Goal: Task Accomplishment & Management: Manage account settings

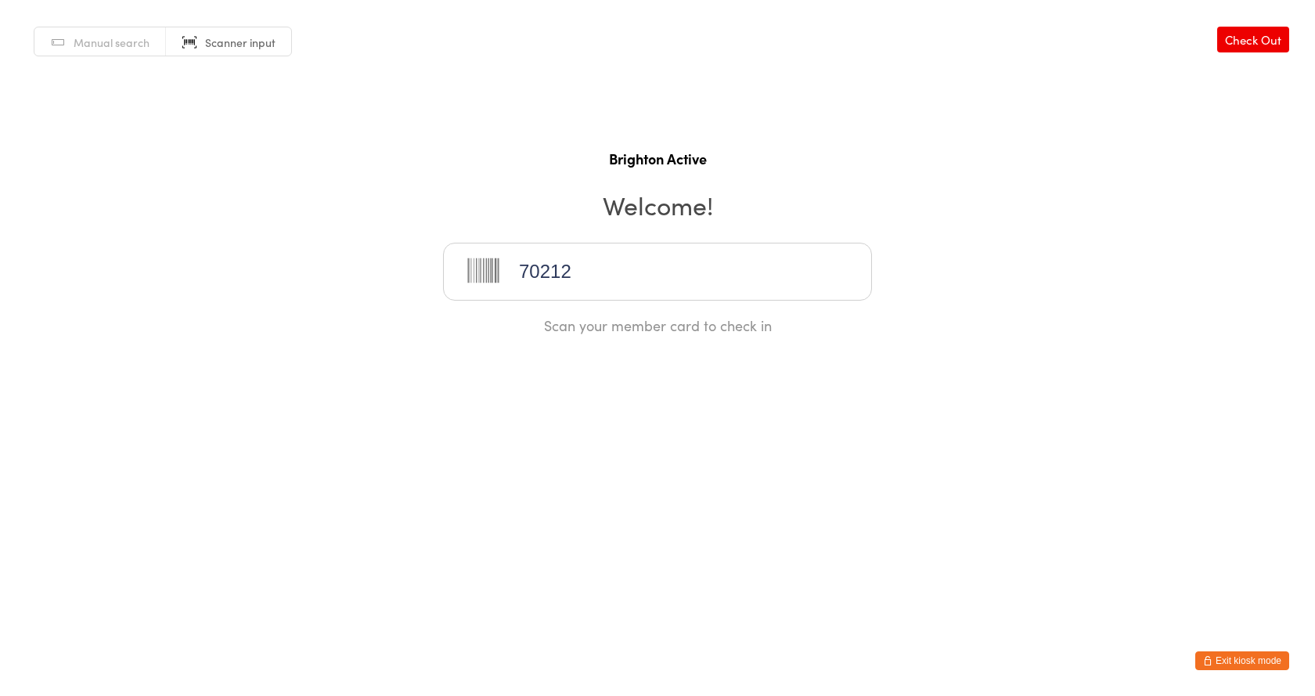
type input "70212"
click at [142, 42] on span "Manual search" at bounding box center [112, 42] width 76 height 16
click at [1234, 663] on button "Exit kiosk mode" at bounding box center [1242, 660] width 94 height 19
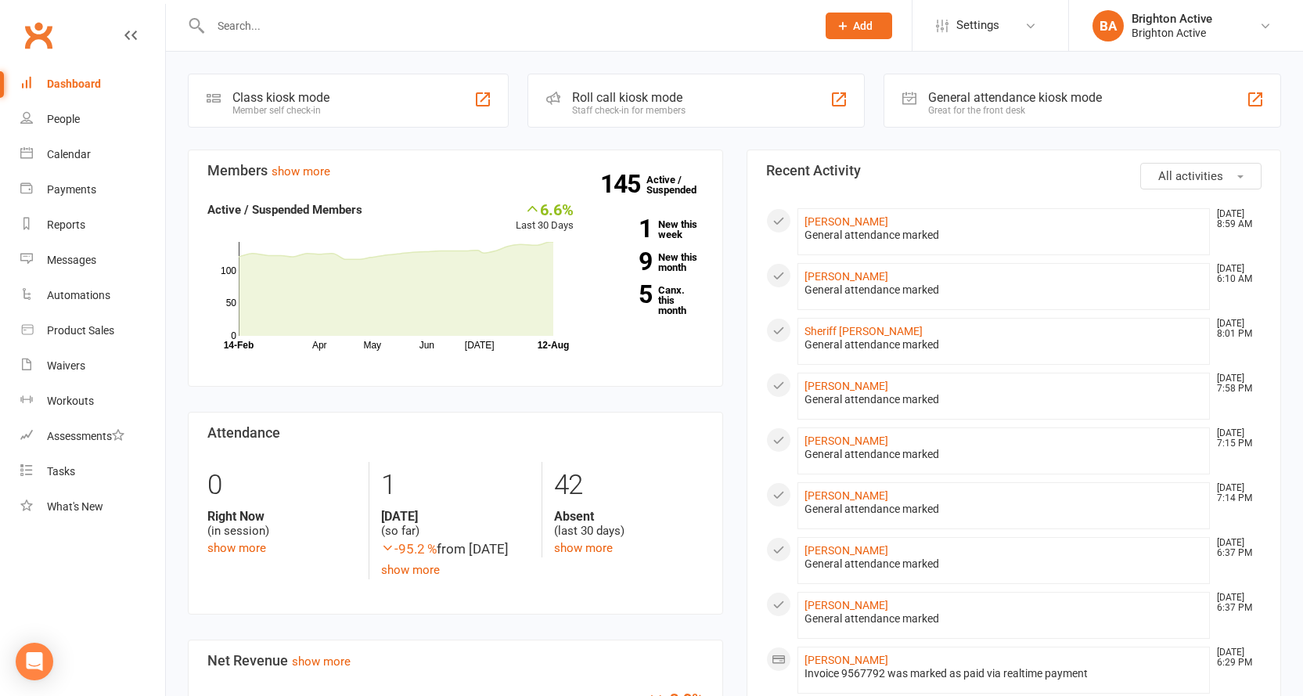
click at [254, 30] on input "text" at bounding box center [506, 26] width 600 height 22
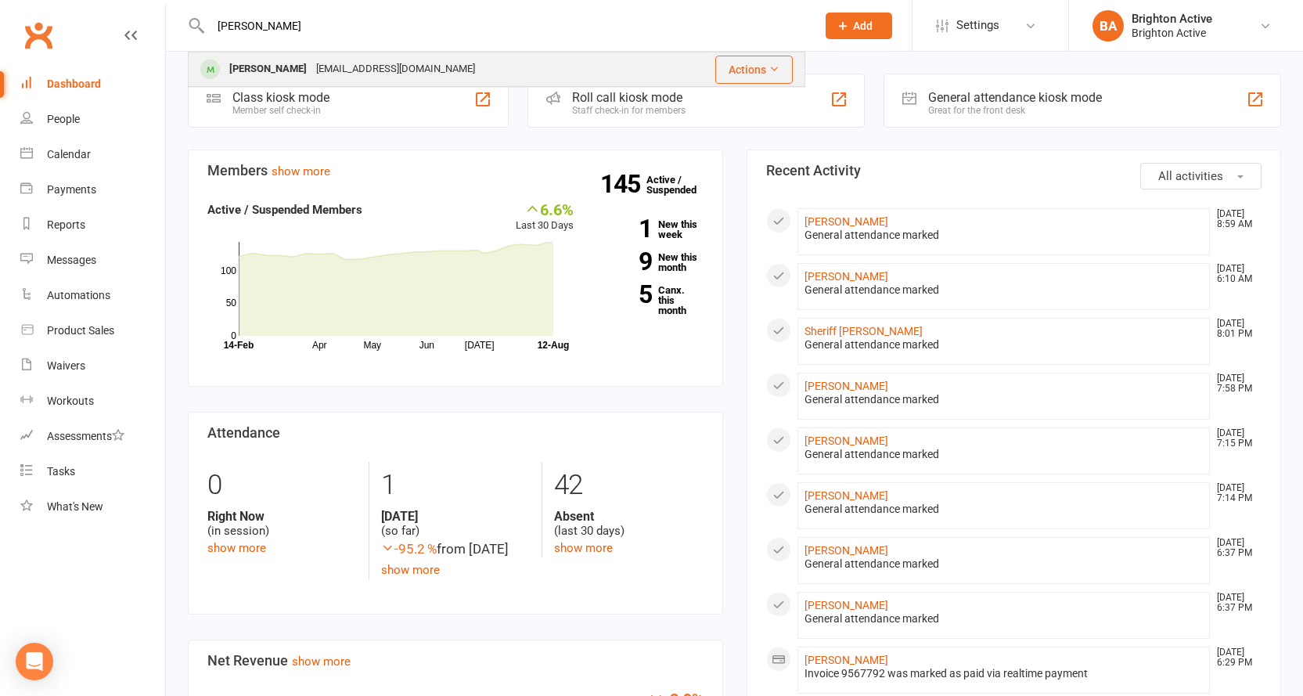
type input "[PERSON_NAME]"
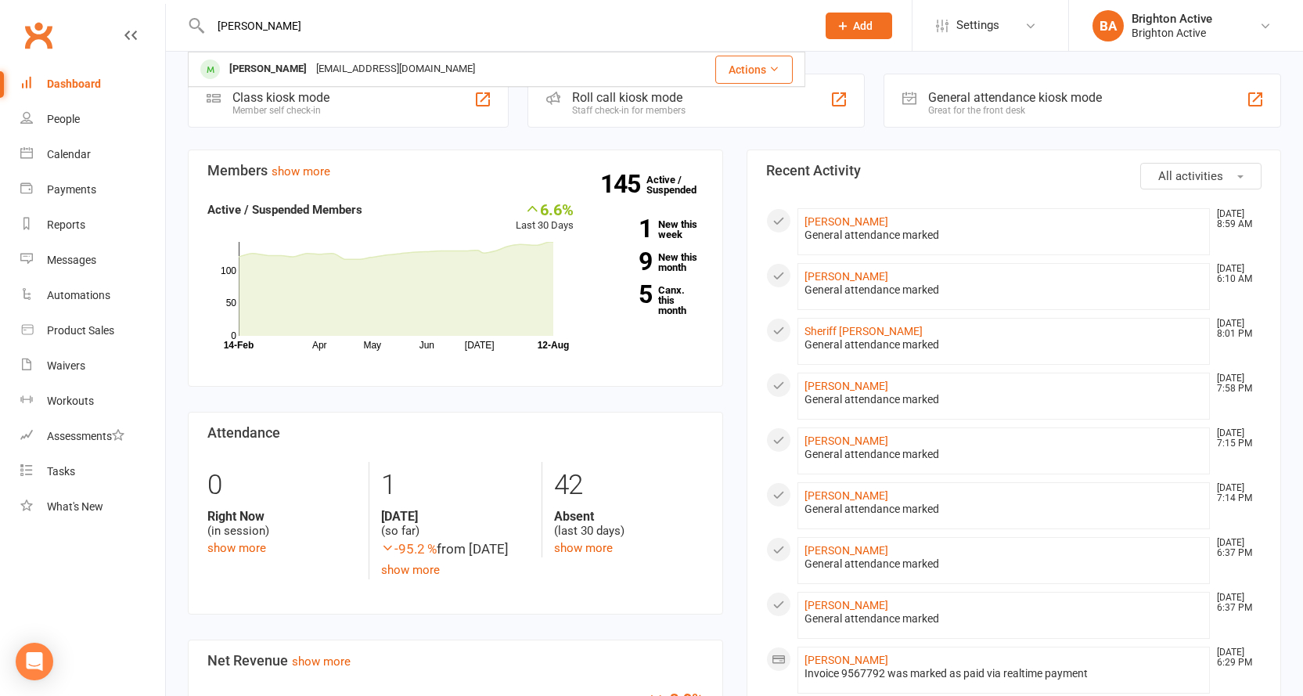
click at [287, 63] on div "[PERSON_NAME]" at bounding box center [268, 69] width 87 height 23
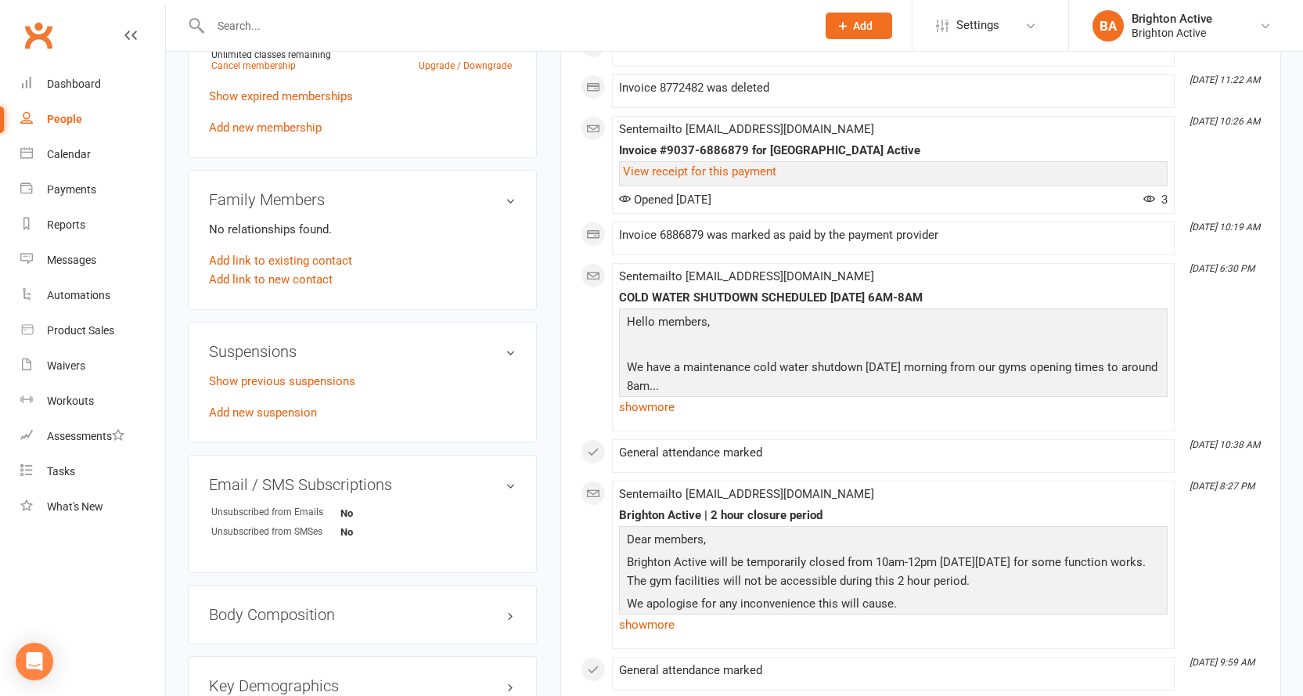
scroll to position [626, 0]
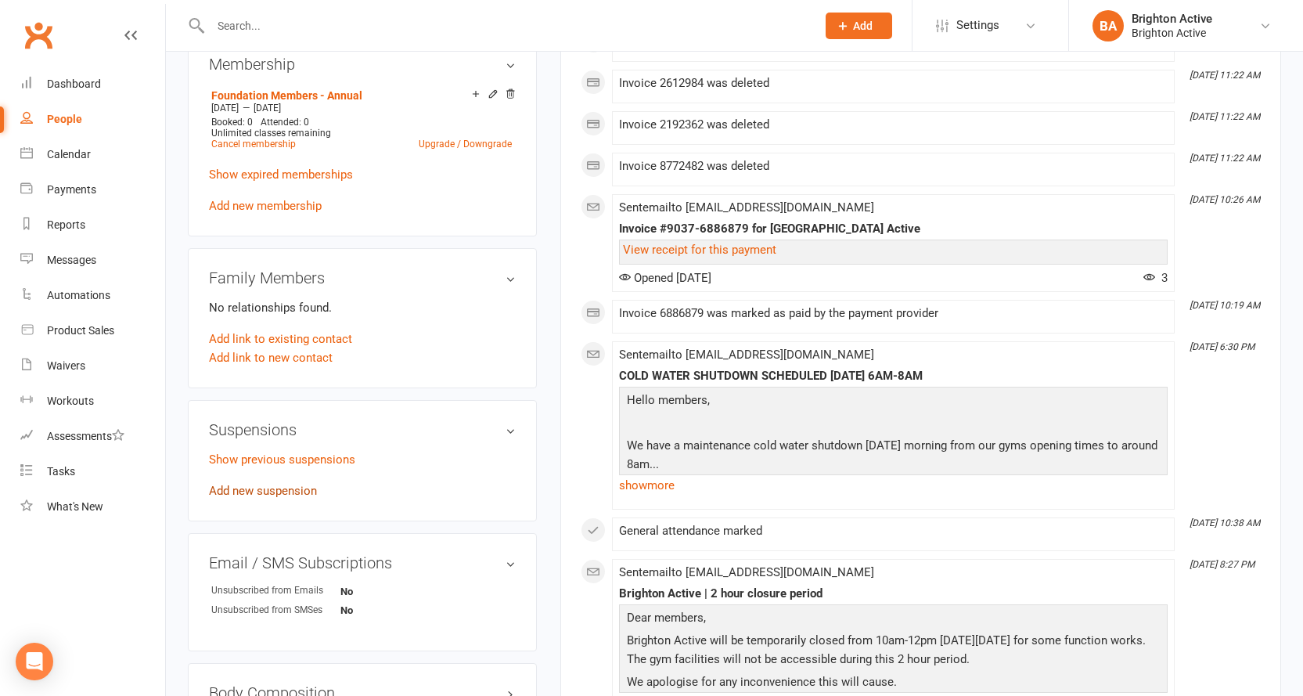
click at [276, 495] on link "Add new suspension" at bounding box center [263, 491] width 108 height 14
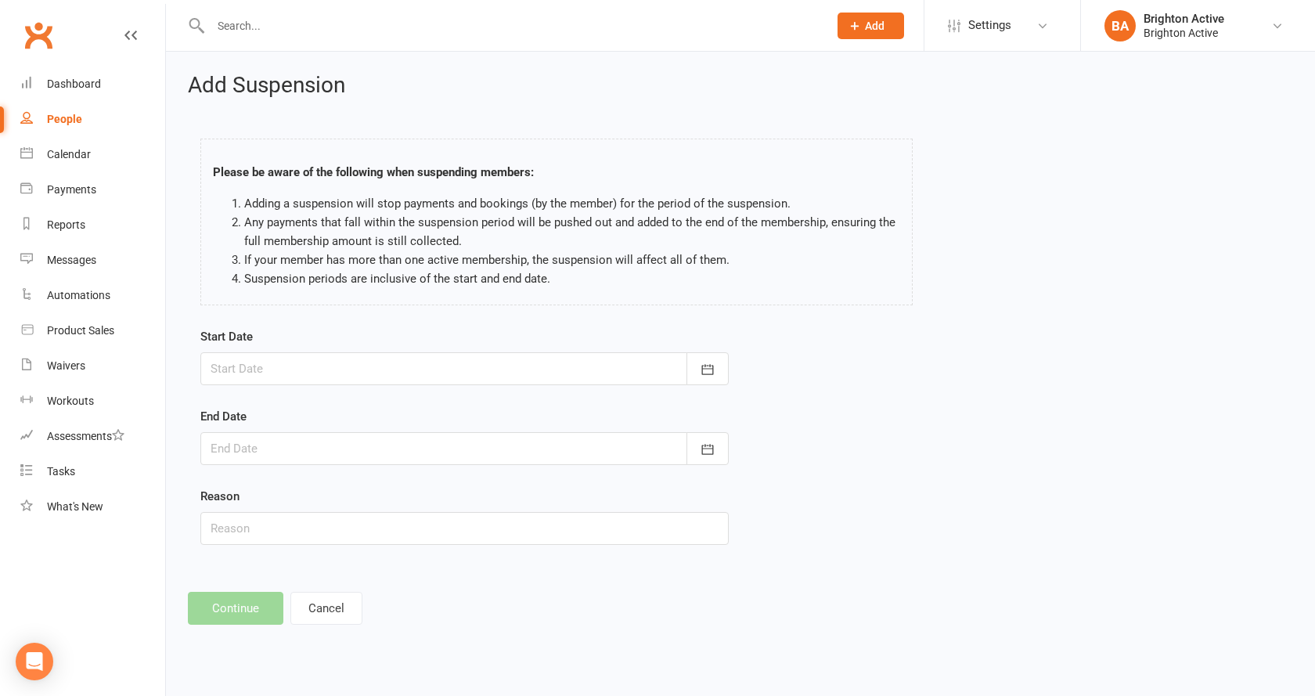
click at [315, 369] on div at bounding box center [464, 368] width 528 height 33
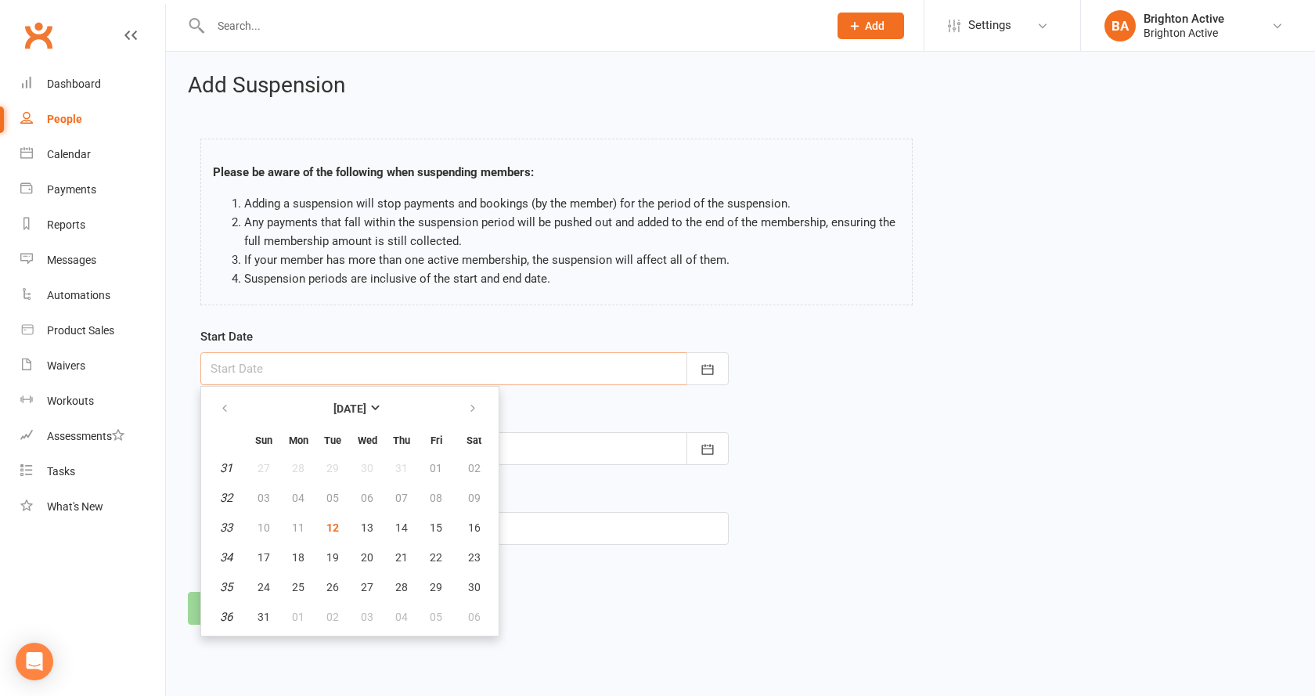
type input "12 Aug 2025"
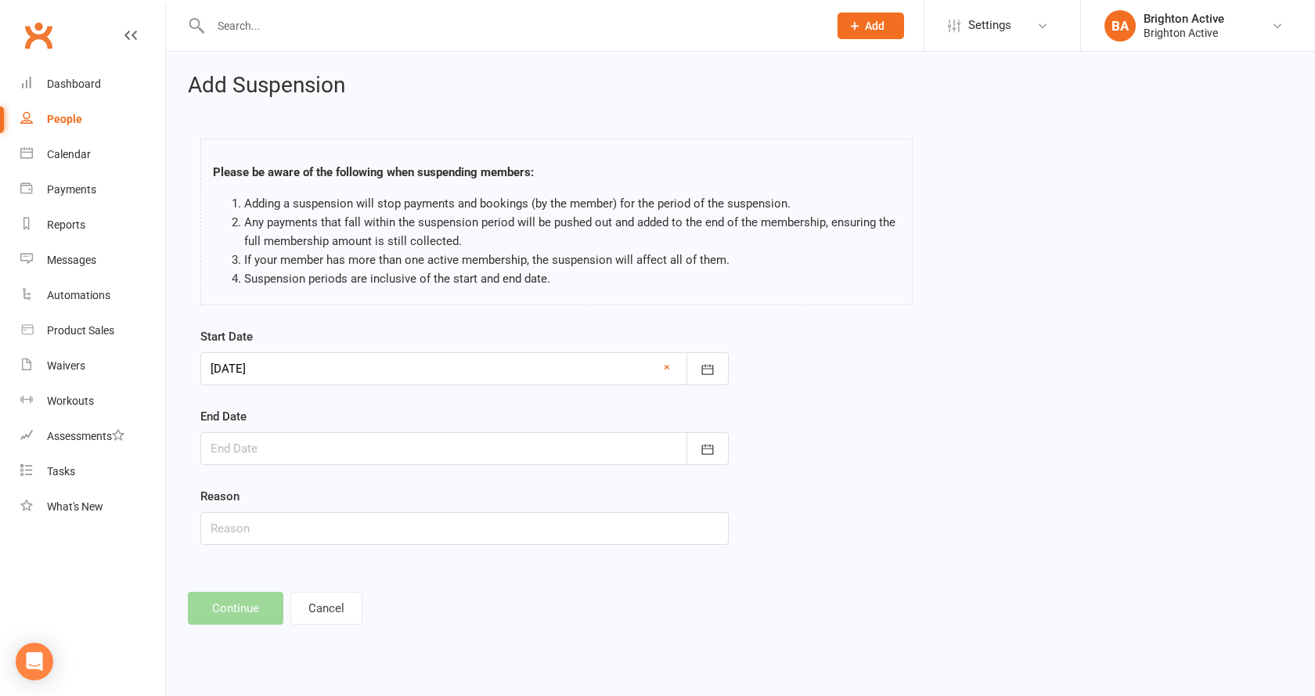
click at [290, 372] on div at bounding box center [464, 368] width 528 height 33
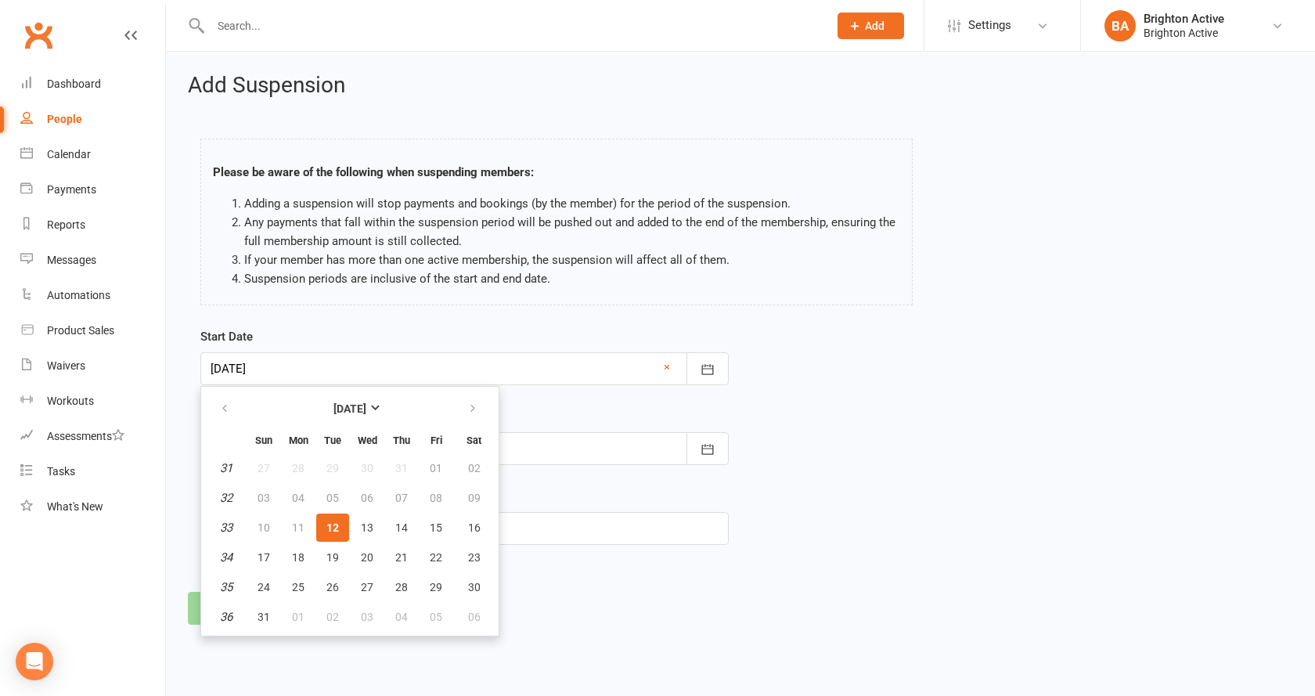
click at [78, 114] on div "People" at bounding box center [64, 119] width 35 height 13
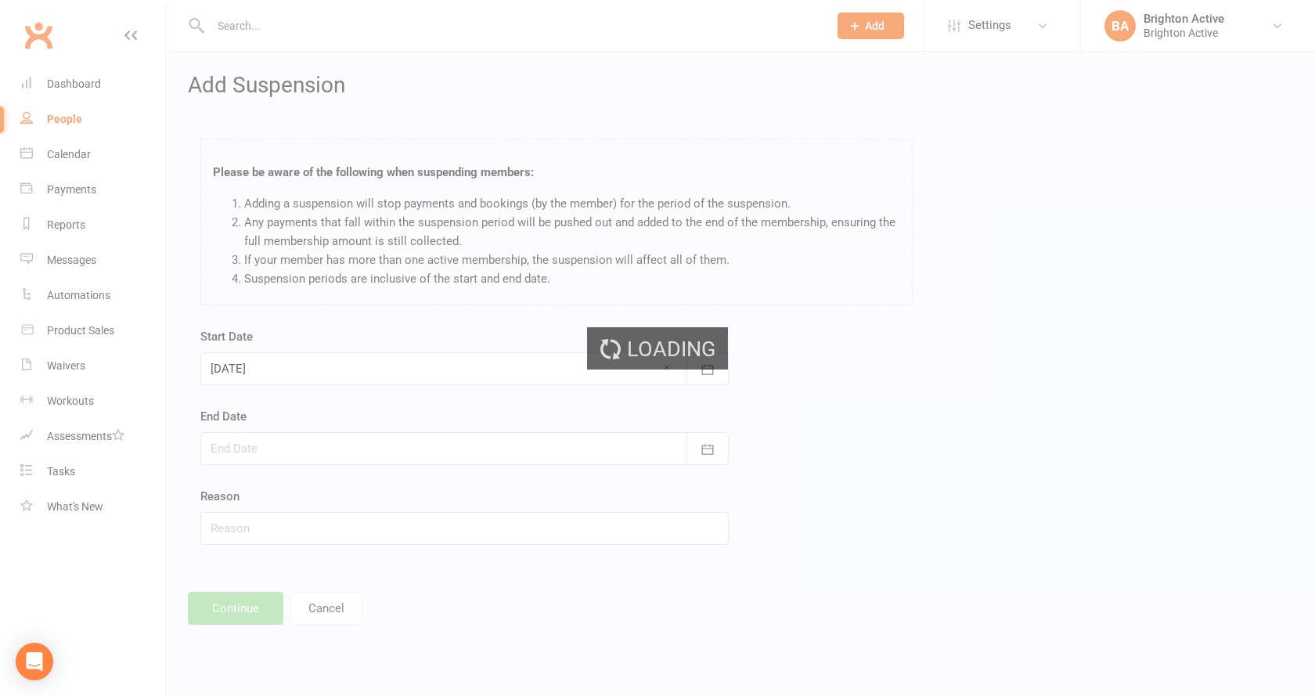
select select "100"
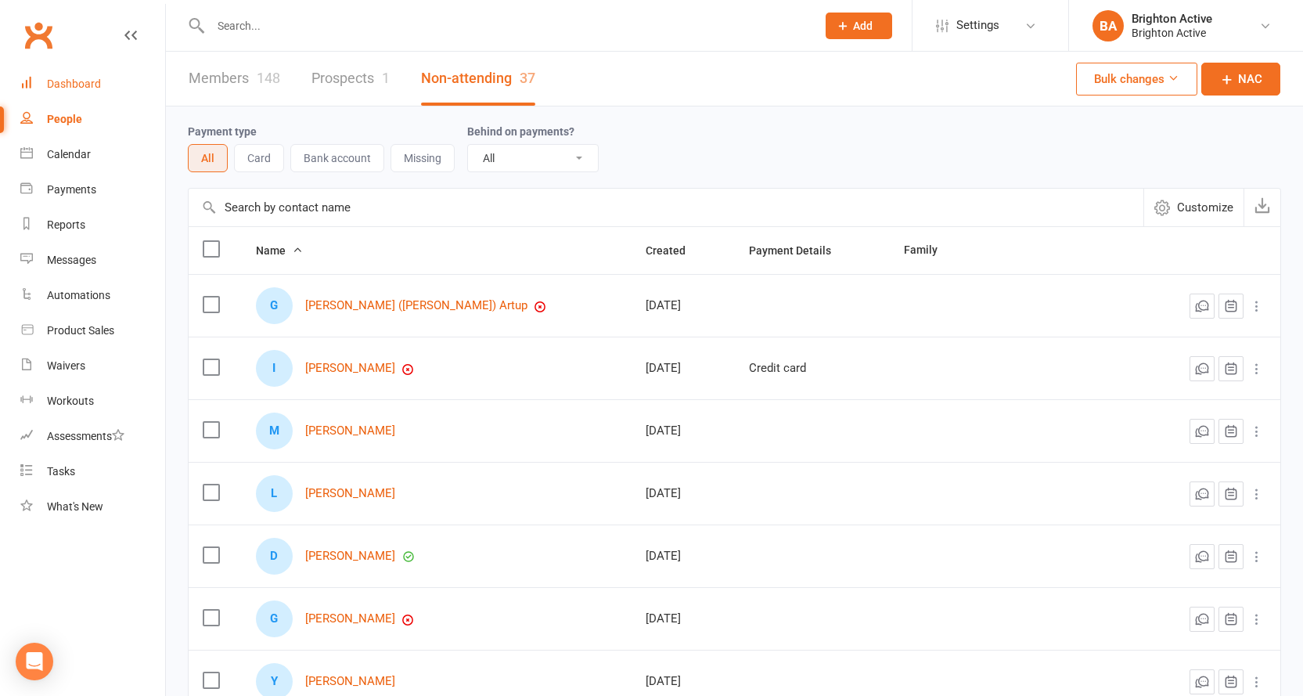
click at [50, 87] on div "Dashboard" at bounding box center [74, 83] width 54 height 13
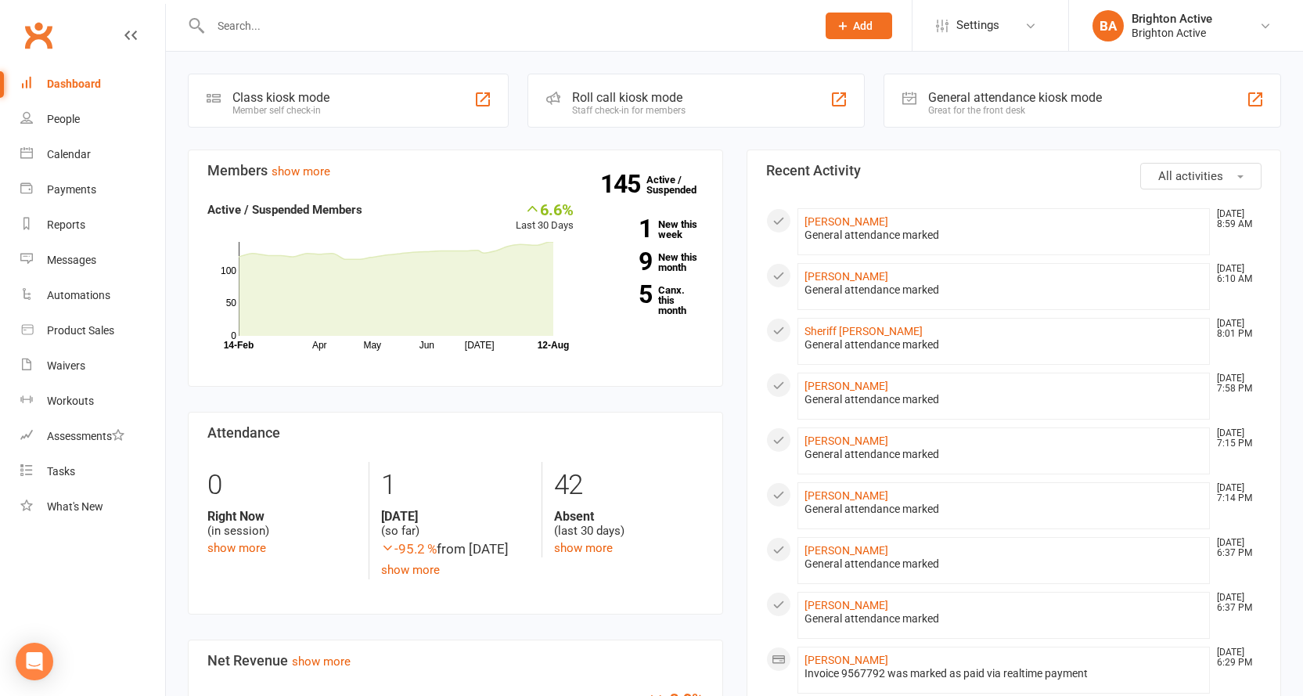
click at [246, 34] on input "text" at bounding box center [506, 26] width 600 height 22
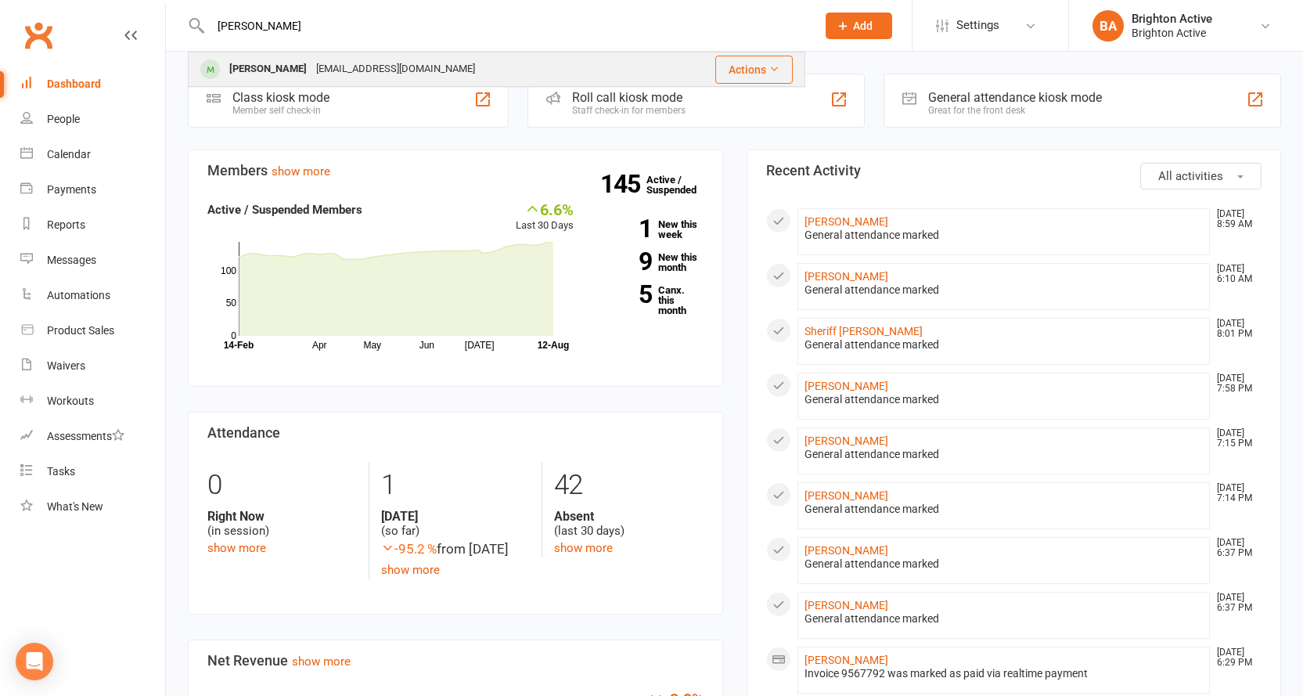
type input "suzan"
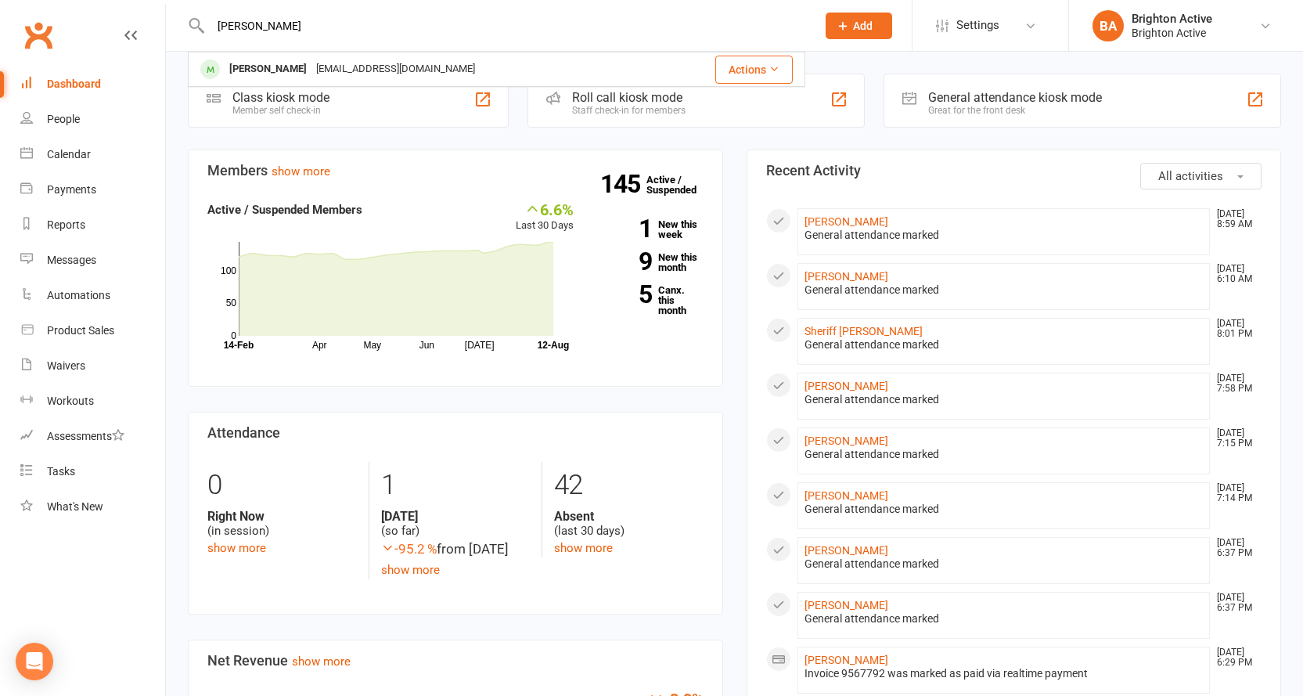
click at [278, 74] on div "Suzan Dardass" at bounding box center [268, 69] width 87 height 23
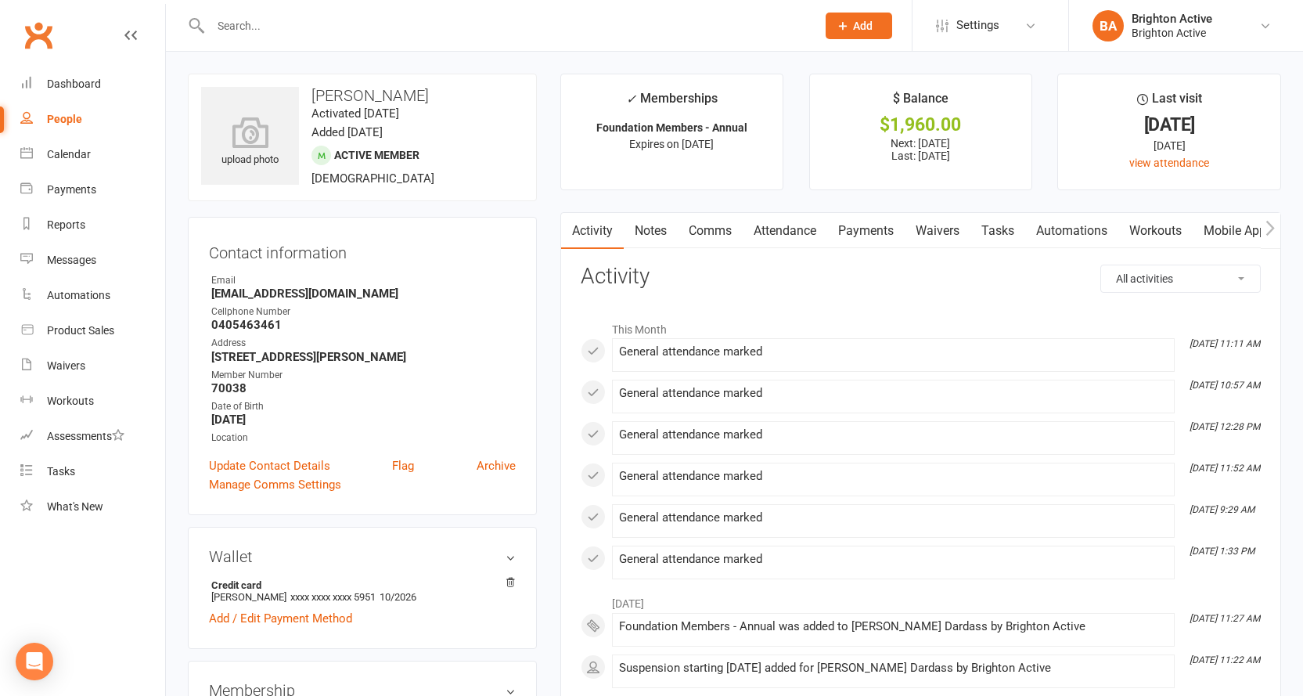
click at [827, 227] on link "Attendance" at bounding box center [785, 231] width 85 height 36
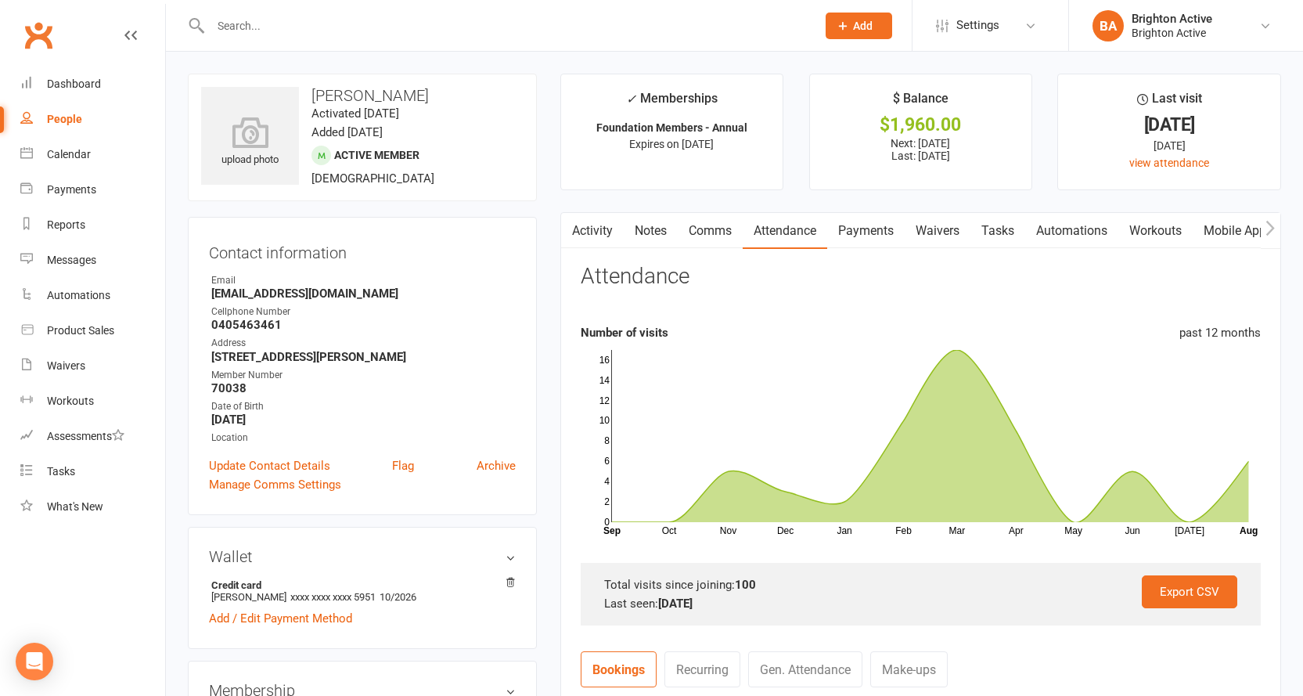
click at [865, 233] on link "Payments" at bounding box center [865, 231] width 77 height 36
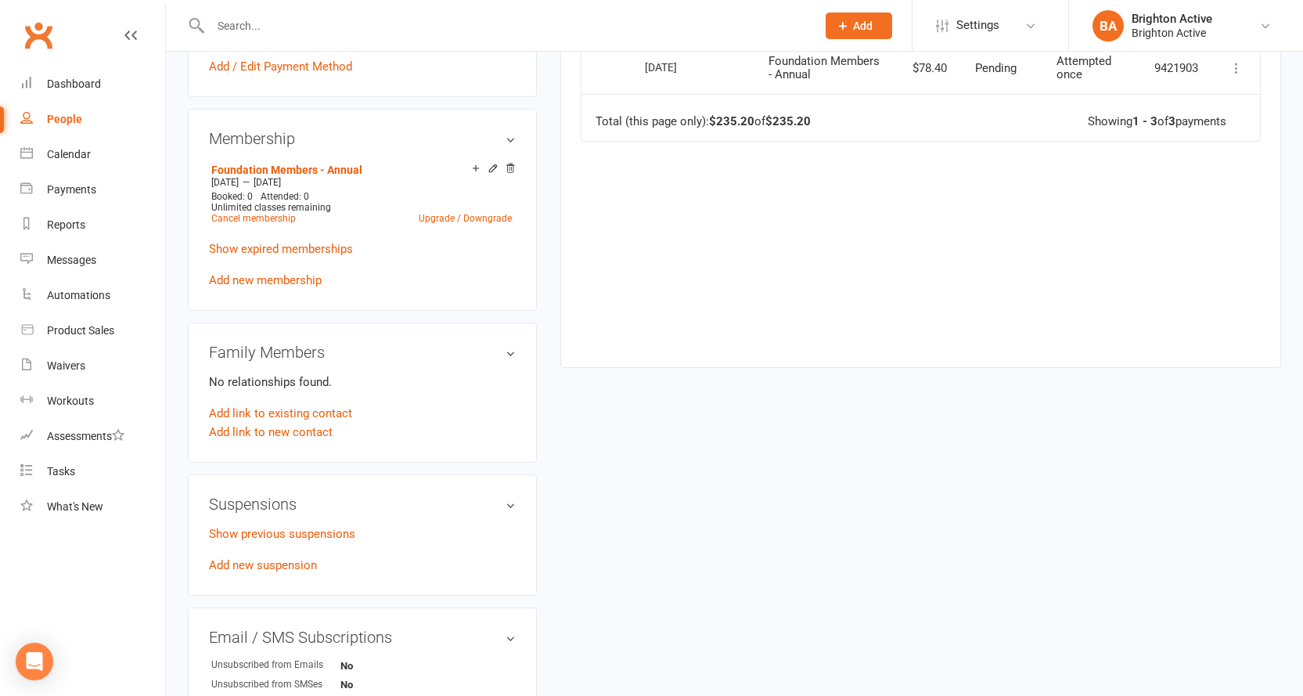
scroll to position [626, 0]
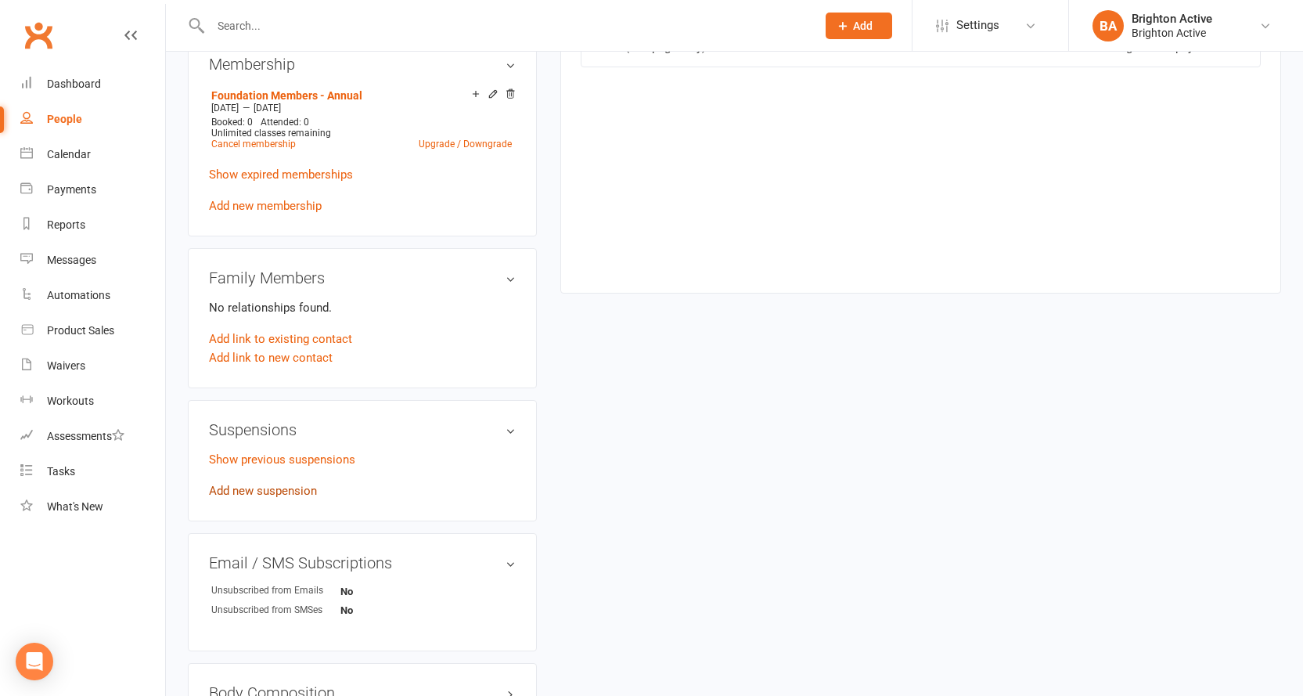
click at [284, 484] on link "Add new suspension" at bounding box center [263, 491] width 108 height 14
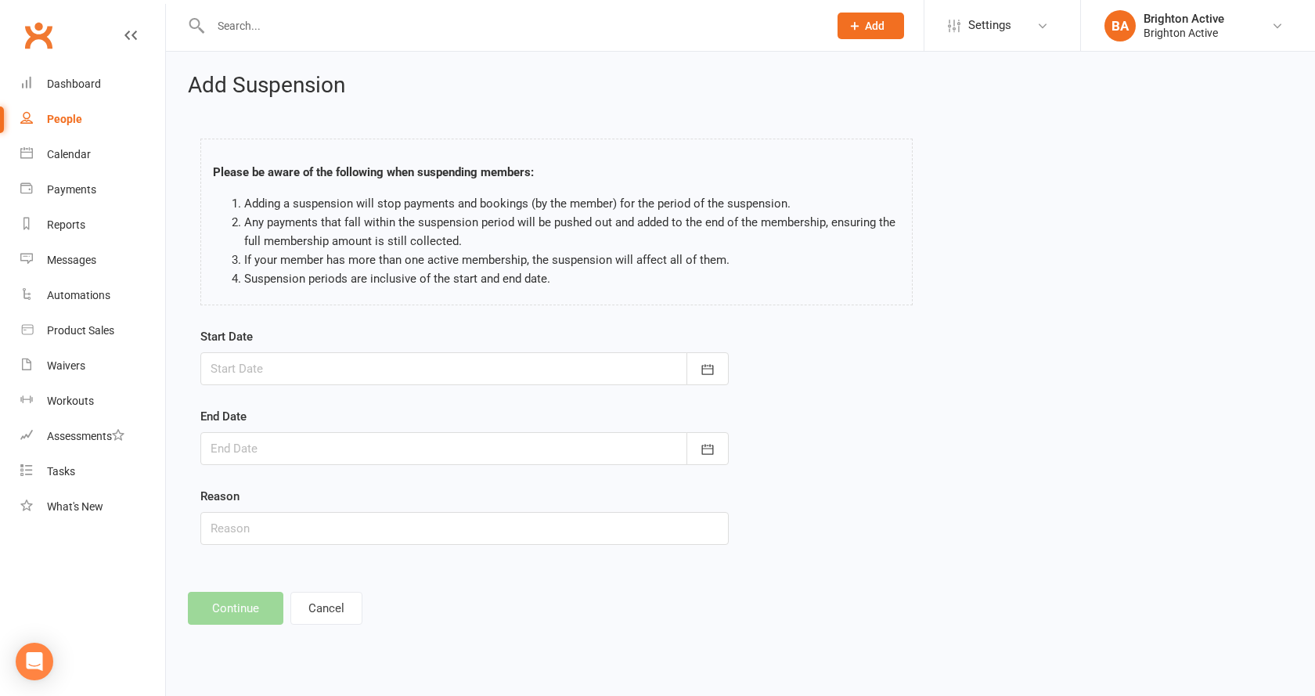
click at [268, 366] on div at bounding box center [464, 368] width 528 height 33
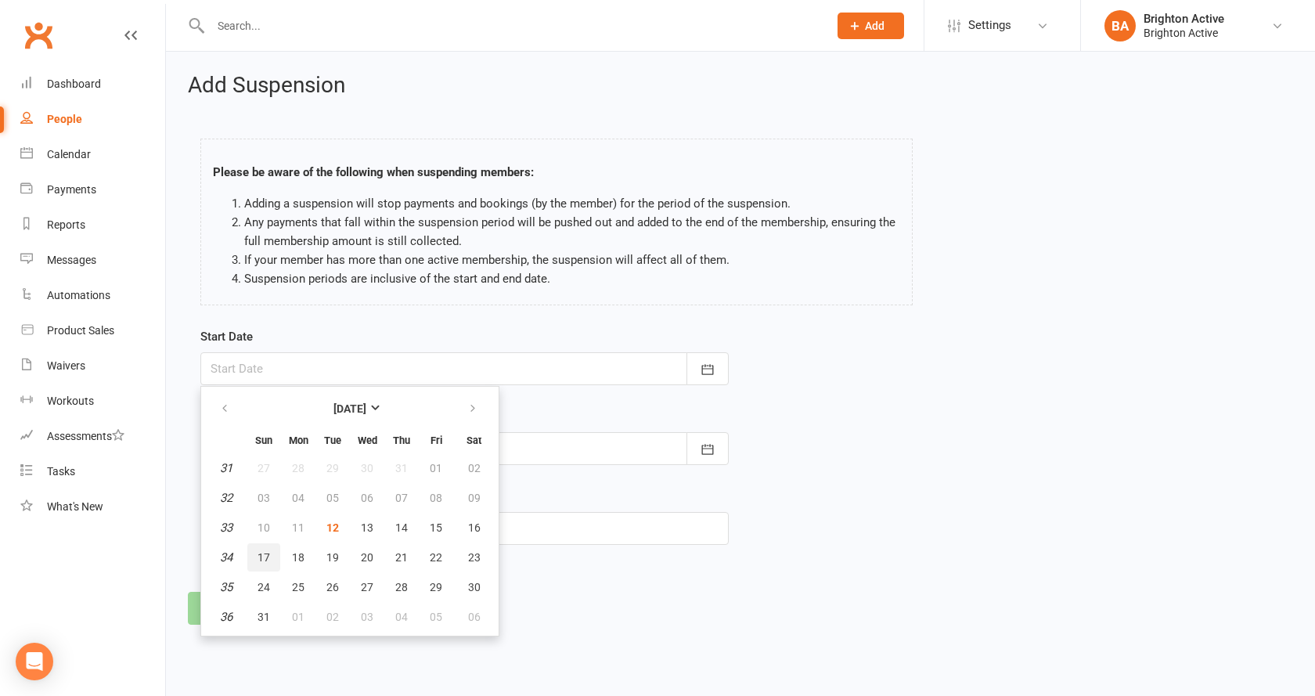
click at [263, 551] on span "17" at bounding box center [264, 557] width 13 height 13
type input "17 Aug 2025"
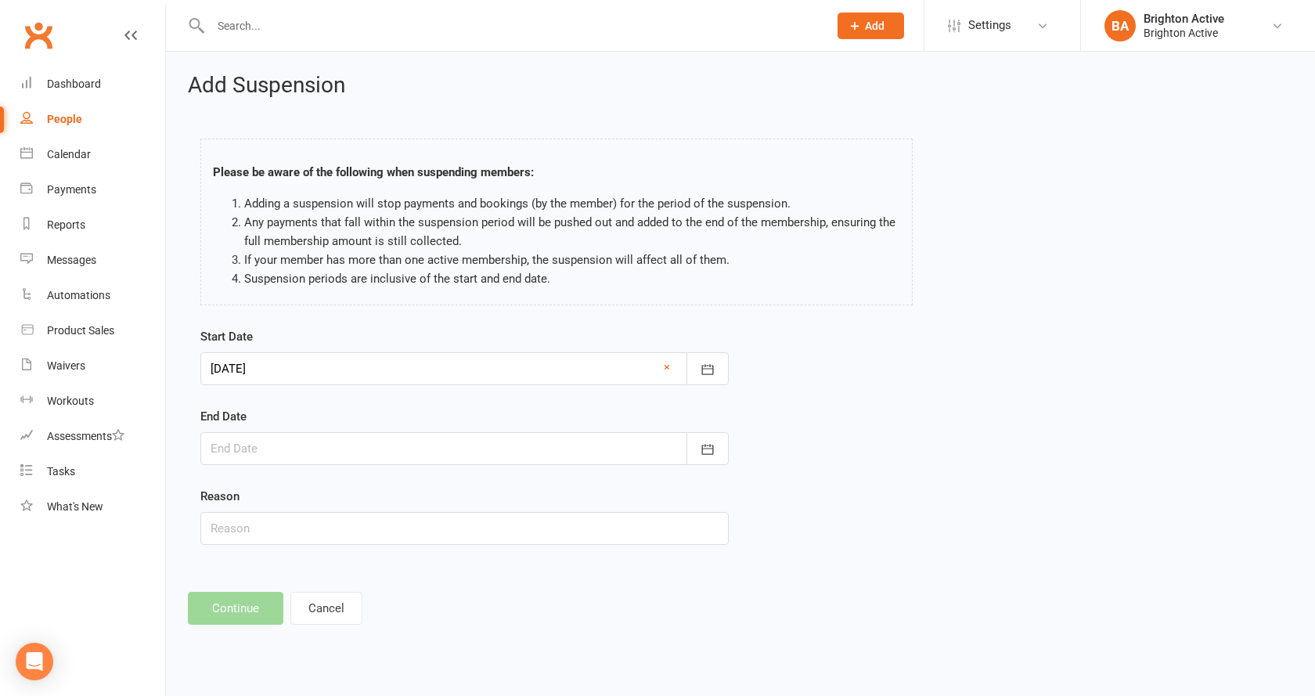
click at [265, 449] on div at bounding box center [464, 448] width 528 height 33
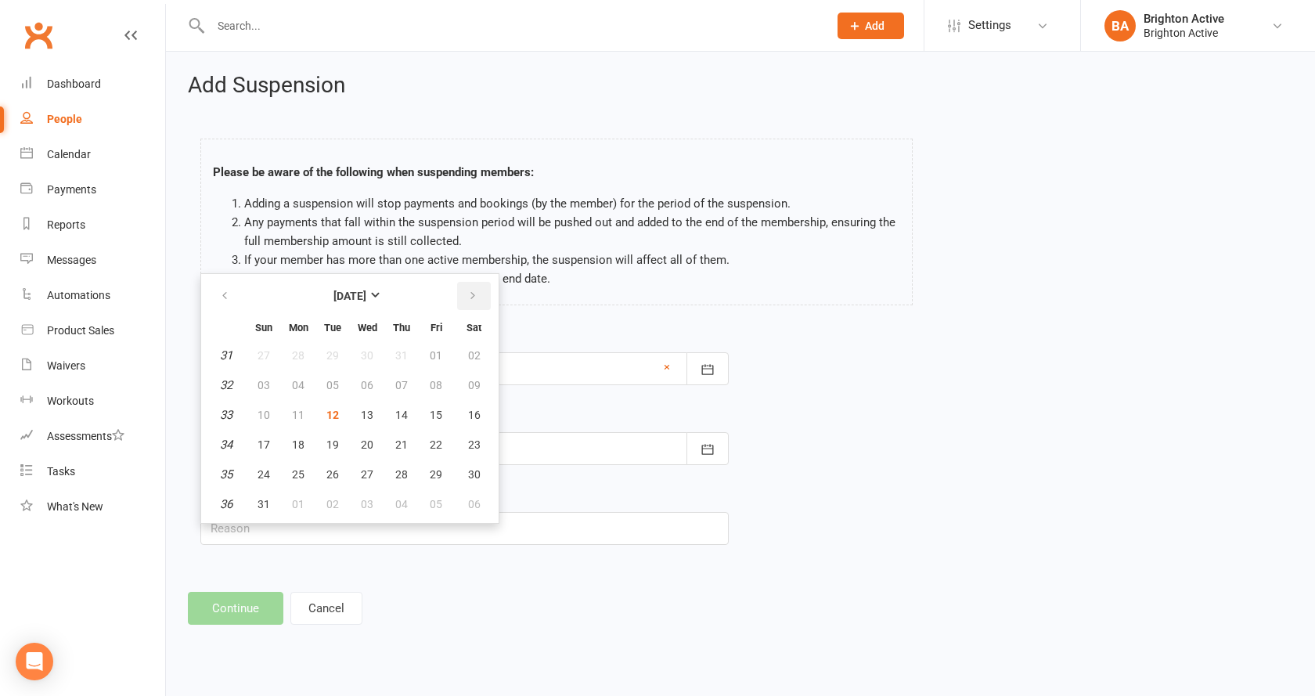
click at [459, 304] on button "button" at bounding box center [474, 296] width 34 height 28
click at [361, 416] on span "17" at bounding box center [367, 415] width 13 height 13
type input "17 Sep 2025"
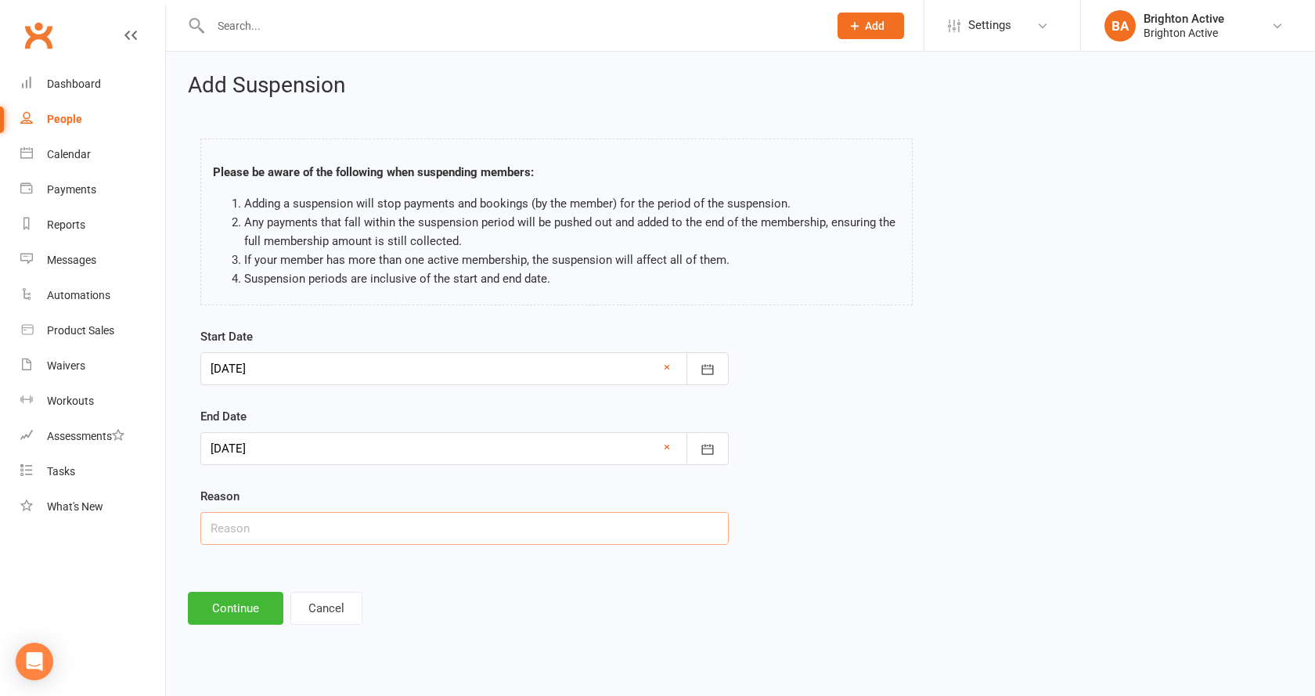
click at [241, 526] on input "text" at bounding box center [464, 528] width 528 height 33
type input "travelling overseas"
click at [576, 574] on div "Add Suspension Please be aware of the following when suspending members: Adding…" at bounding box center [740, 349] width 1149 height 595
click at [257, 602] on button "Continue" at bounding box center [235, 608] width 95 height 33
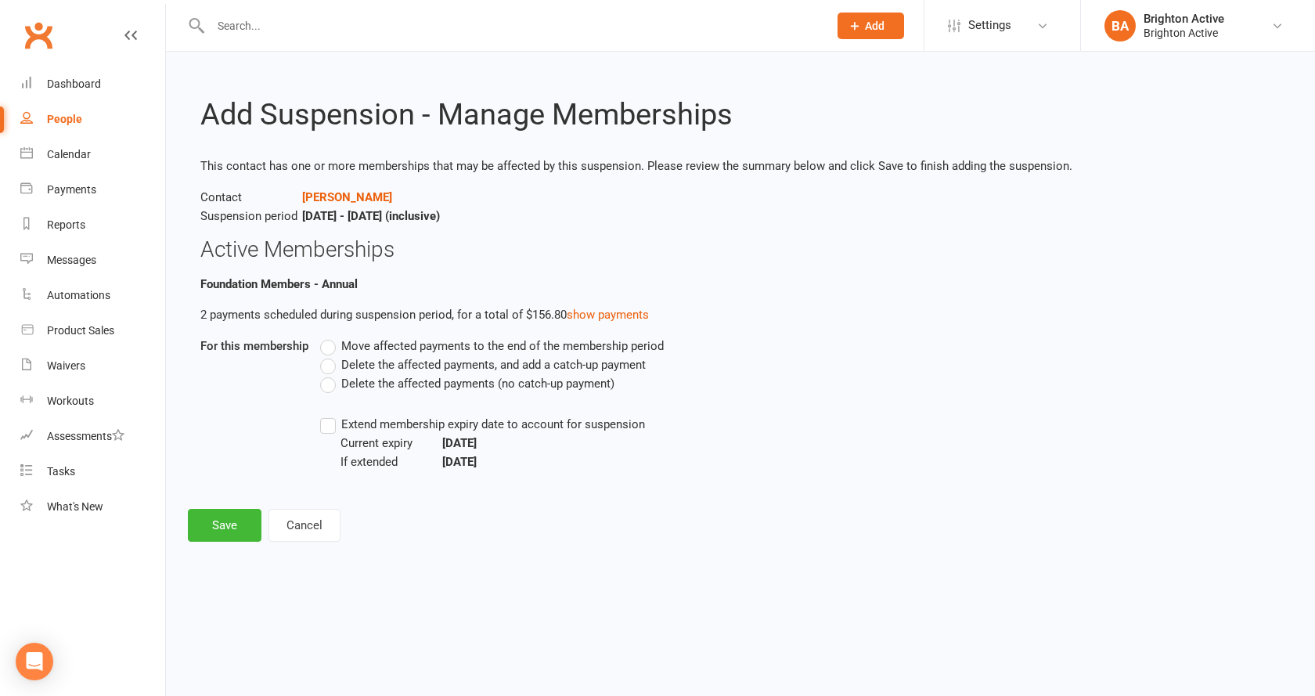
click at [330, 391] on label "Delete the affected payments (no catch-up payment)" at bounding box center [467, 383] width 294 height 19
click at [330, 374] on input "Delete the affected payments (no catch-up payment)" at bounding box center [325, 374] width 10 height 0
click at [236, 527] on button "Save" at bounding box center [225, 525] width 74 height 33
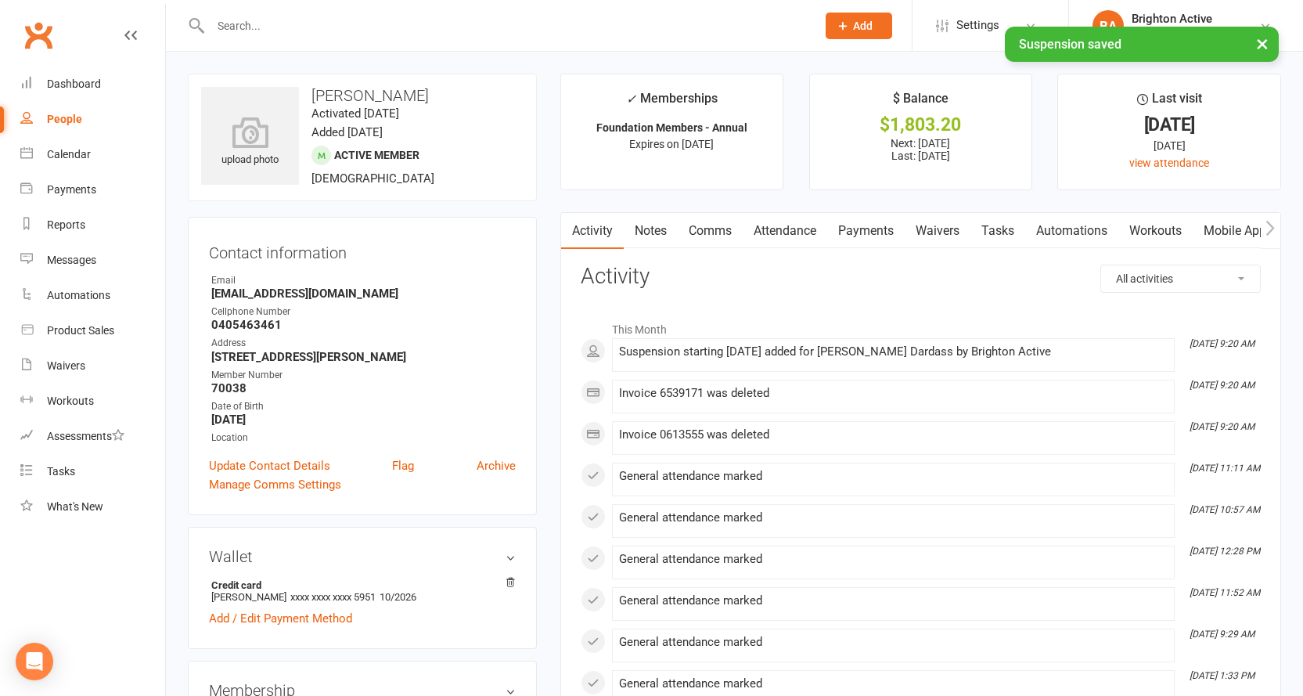
click at [1266, 39] on button "×" at bounding box center [1262, 44] width 28 height 34
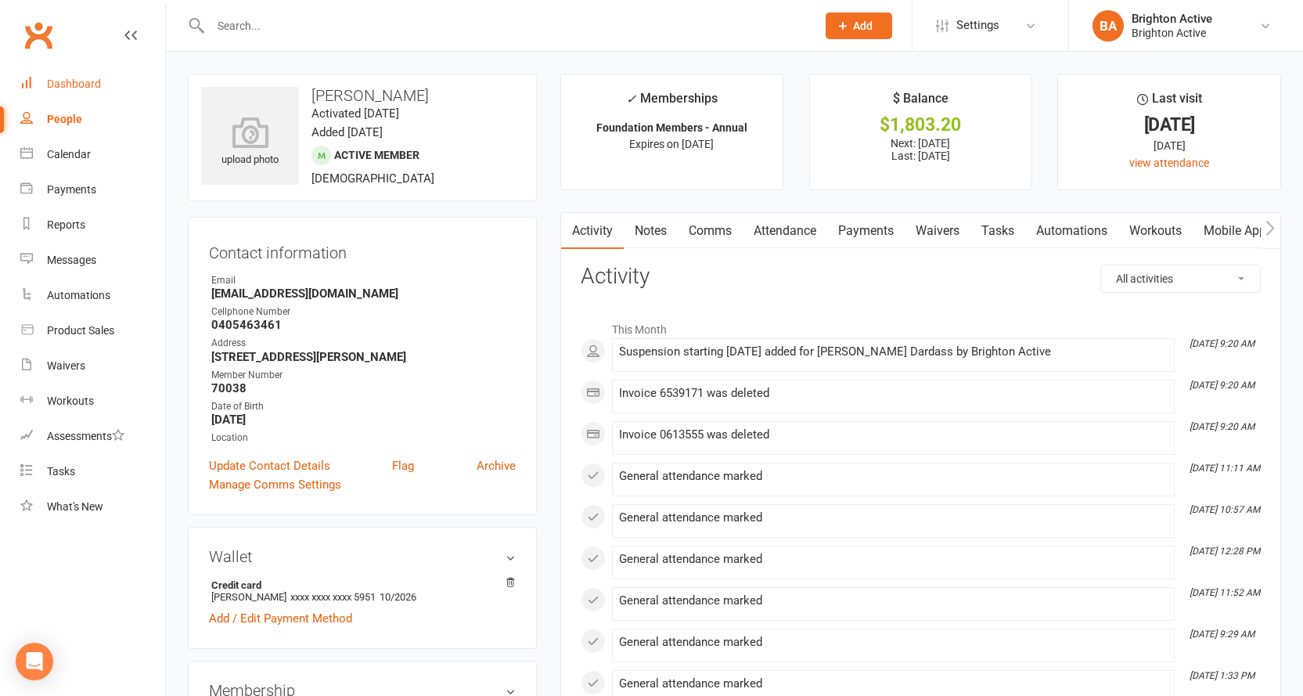
click at [61, 78] on div "Dashboard" at bounding box center [74, 83] width 54 height 13
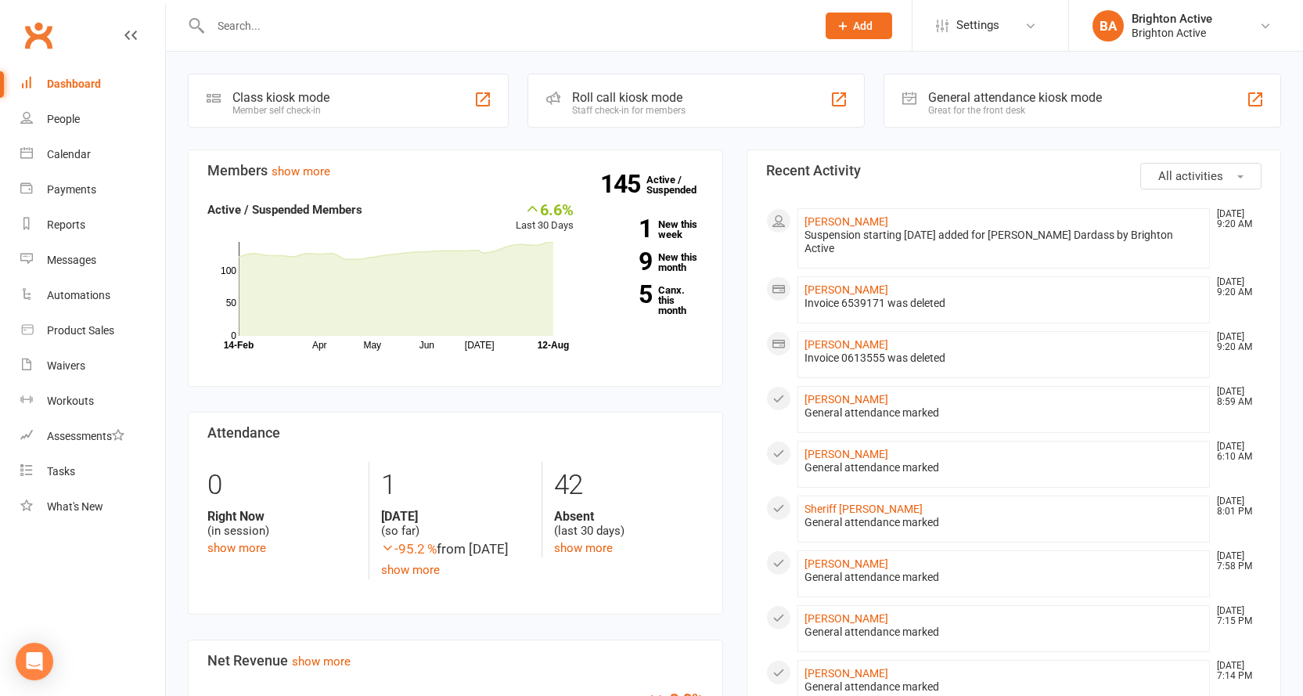
click at [260, 36] on input "text" at bounding box center [506, 26] width 600 height 22
click at [297, 31] on input "text" at bounding box center [506, 26] width 600 height 22
click at [837, 30] on icon at bounding box center [843, 26] width 14 height 14
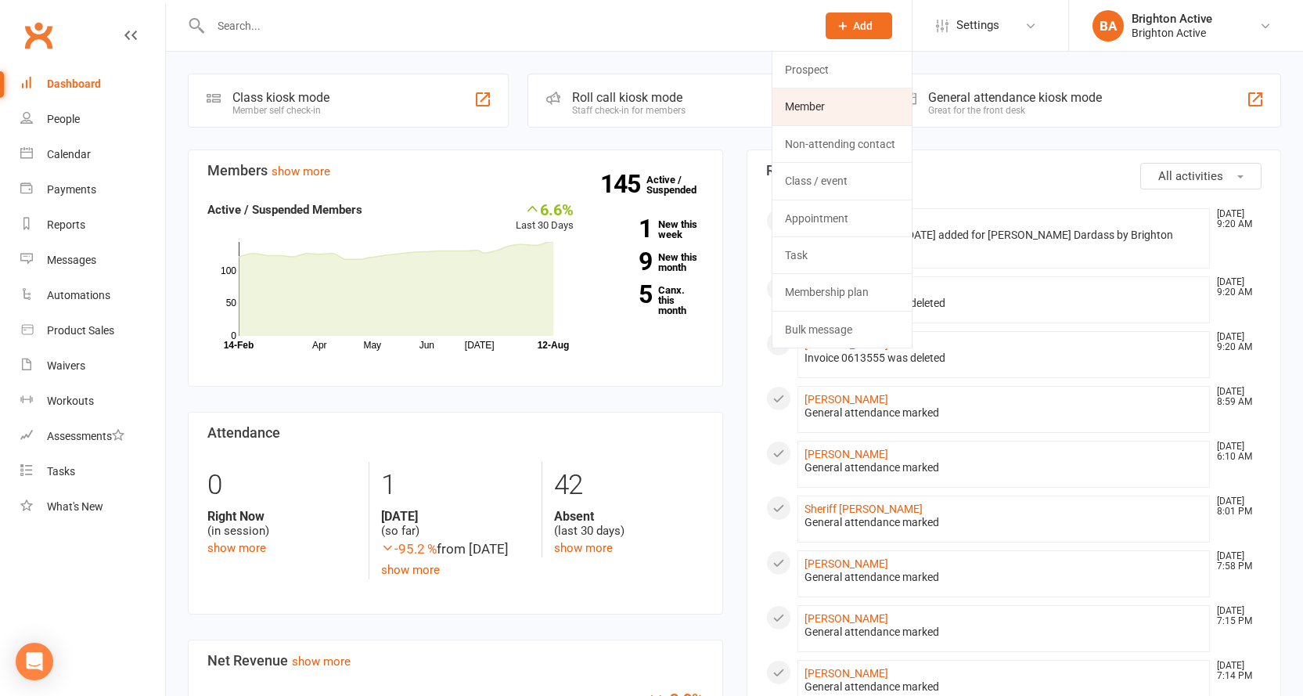
click at [816, 107] on link "Member" at bounding box center [842, 106] width 139 height 36
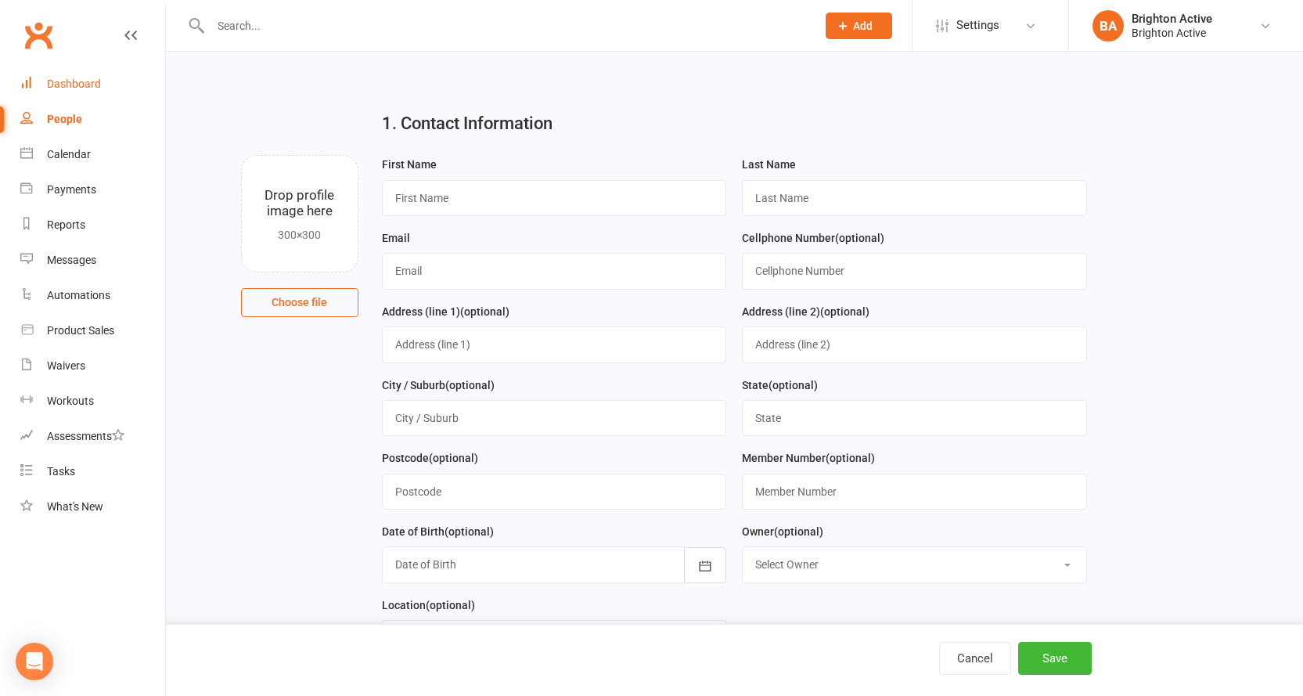
click at [81, 91] on link "Dashboard" at bounding box center [92, 84] width 145 height 35
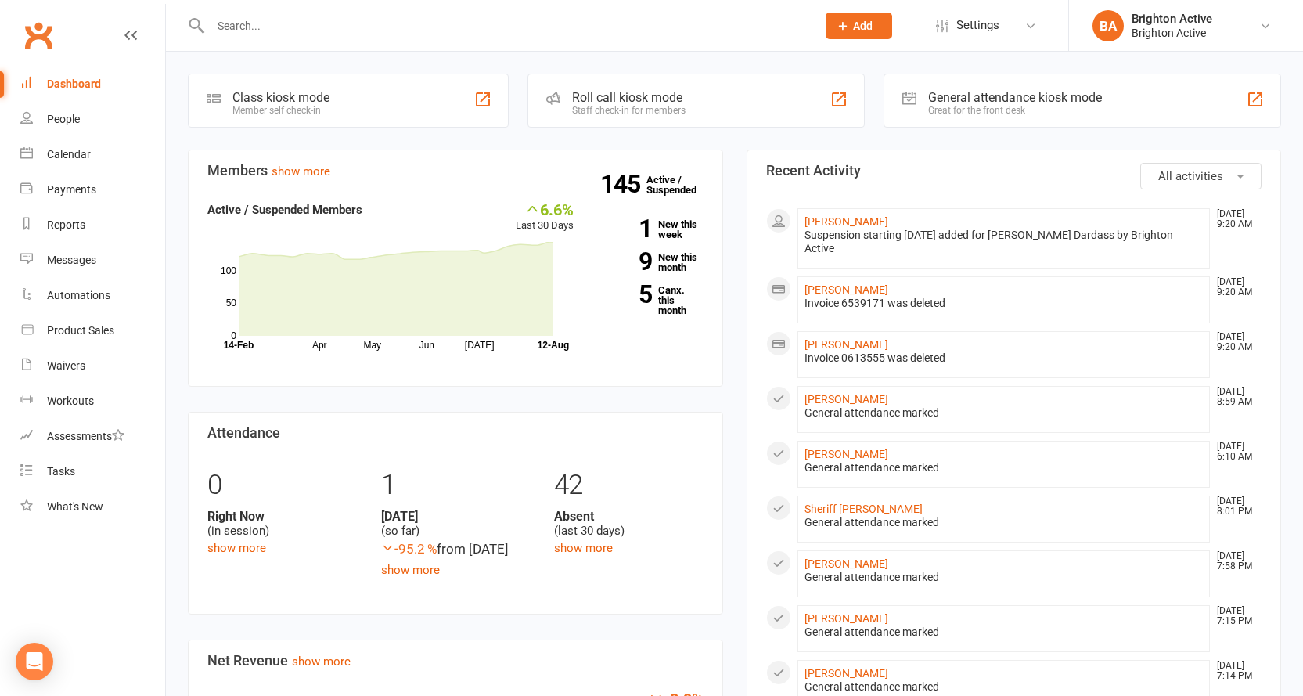
click at [866, 32] on button "Add" at bounding box center [859, 26] width 67 height 27
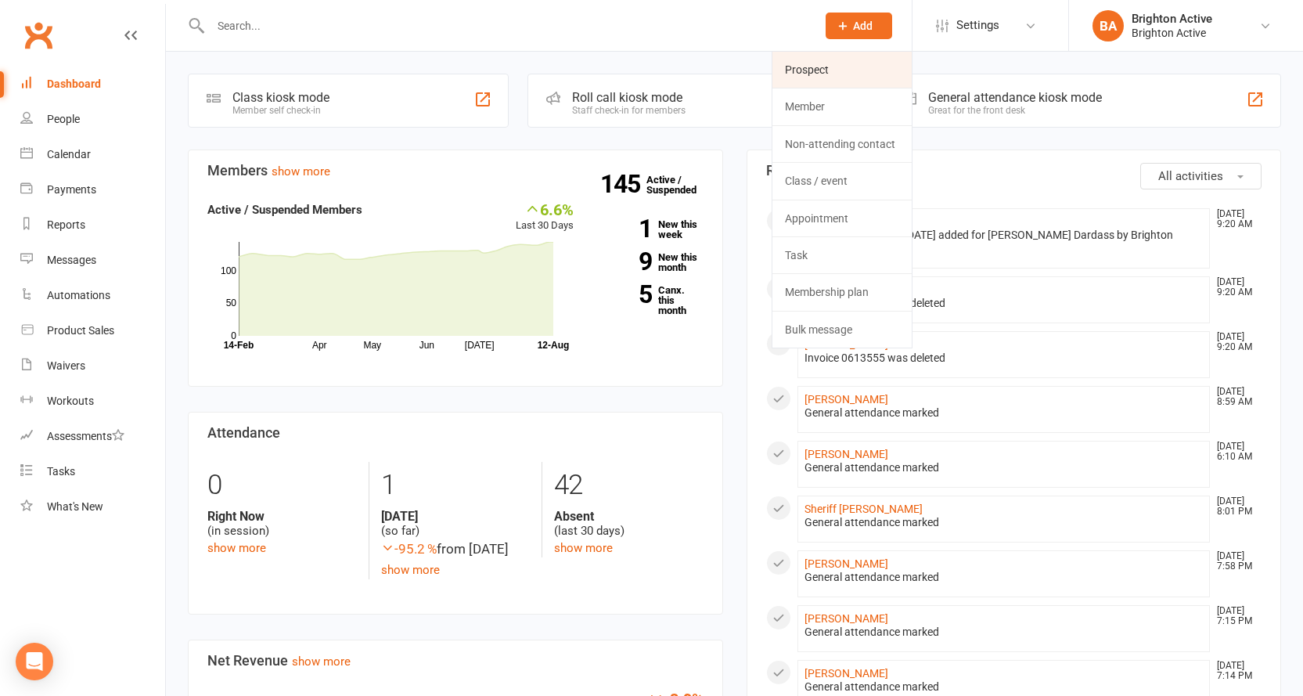
click at [825, 71] on link "Prospect" at bounding box center [842, 70] width 139 height 36
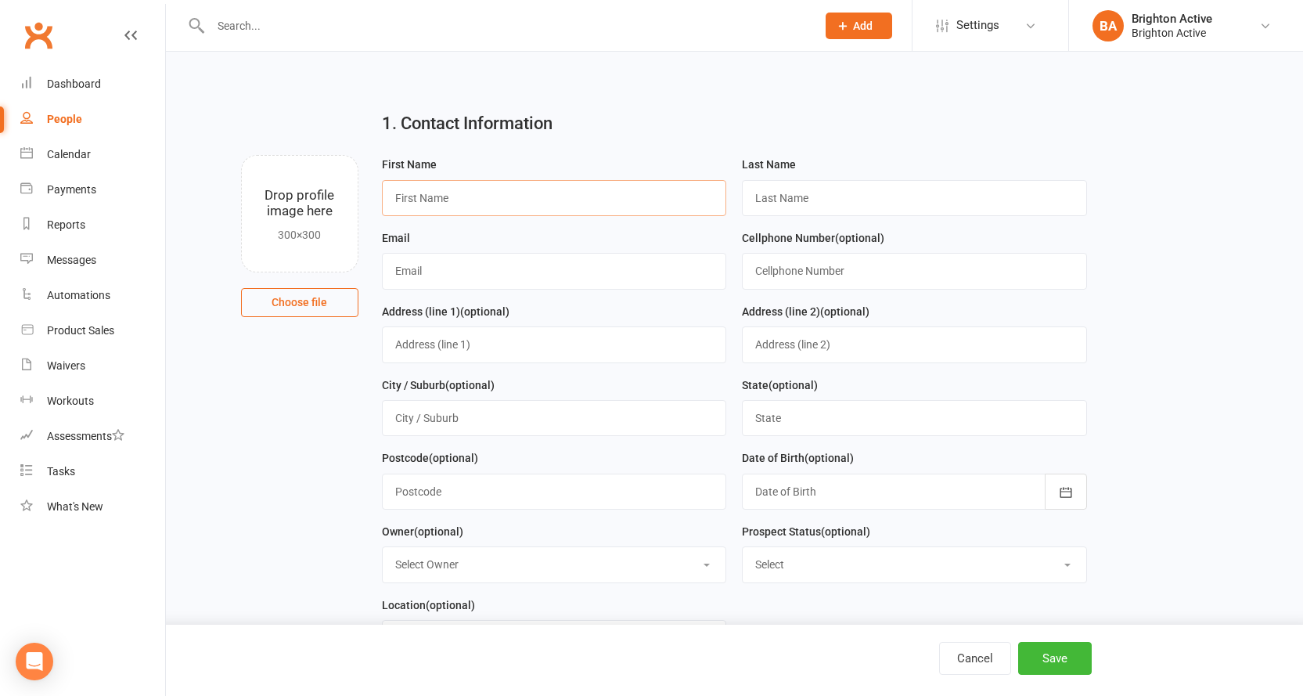
click at [455, 203] on input "text" at bounding box center [554, 198] width 345 height 36
type input "Danielle"
click at [830, 198] on input "text" at bounding box center [914, 198] width 345 height 36
type input "Maassarani"
click at [468, 269] on input "text" at bounding box center [554, 271] width 345 height 36
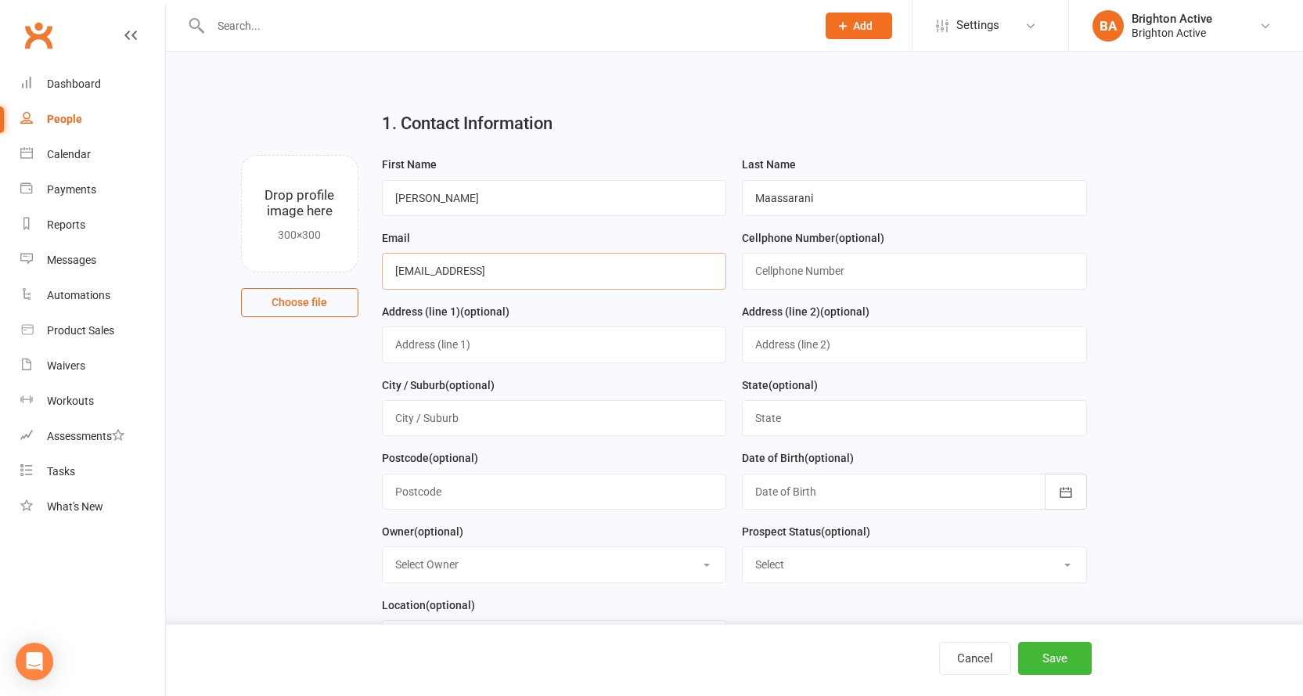
type input "dmaassarani@hotmail.coom"
click at [791, 268] on input "text" at bounding box center [914, 271] width 345 height 36
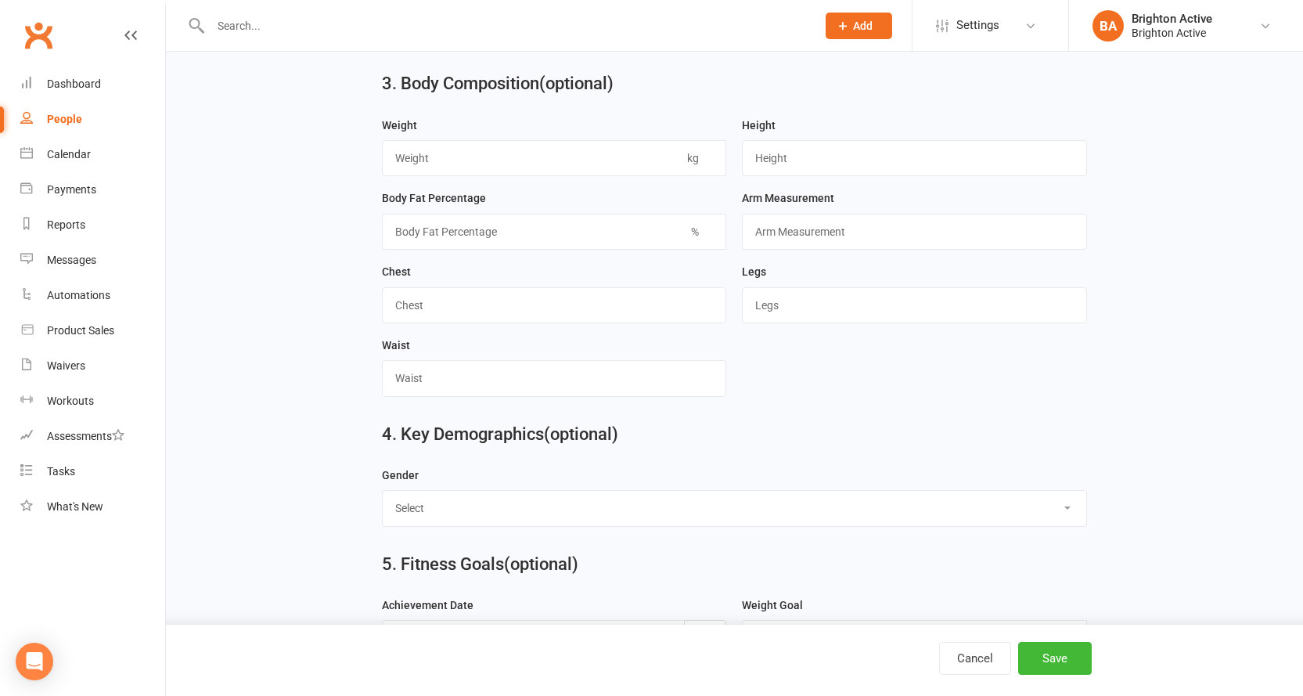
scroll to position [939, 0]
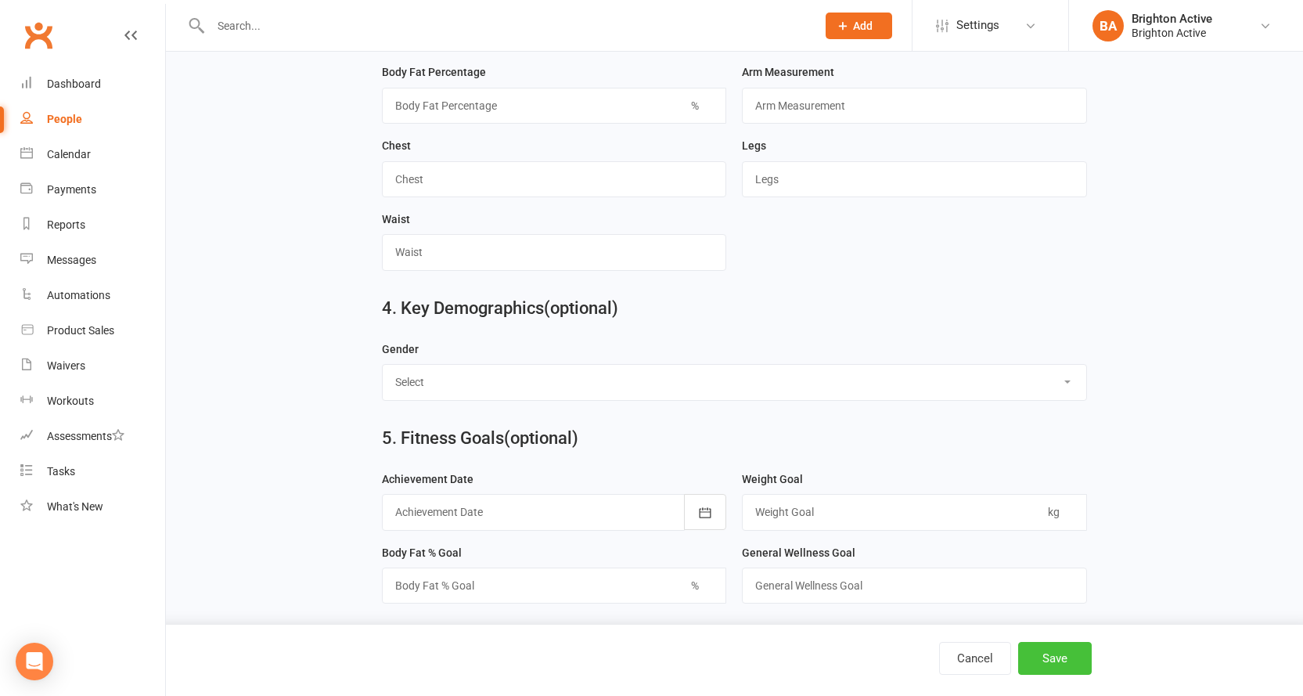
type input "0420999200"
click at [1058, 657] on button "Save" at bounding box center [1055, 658] width 74 height 33
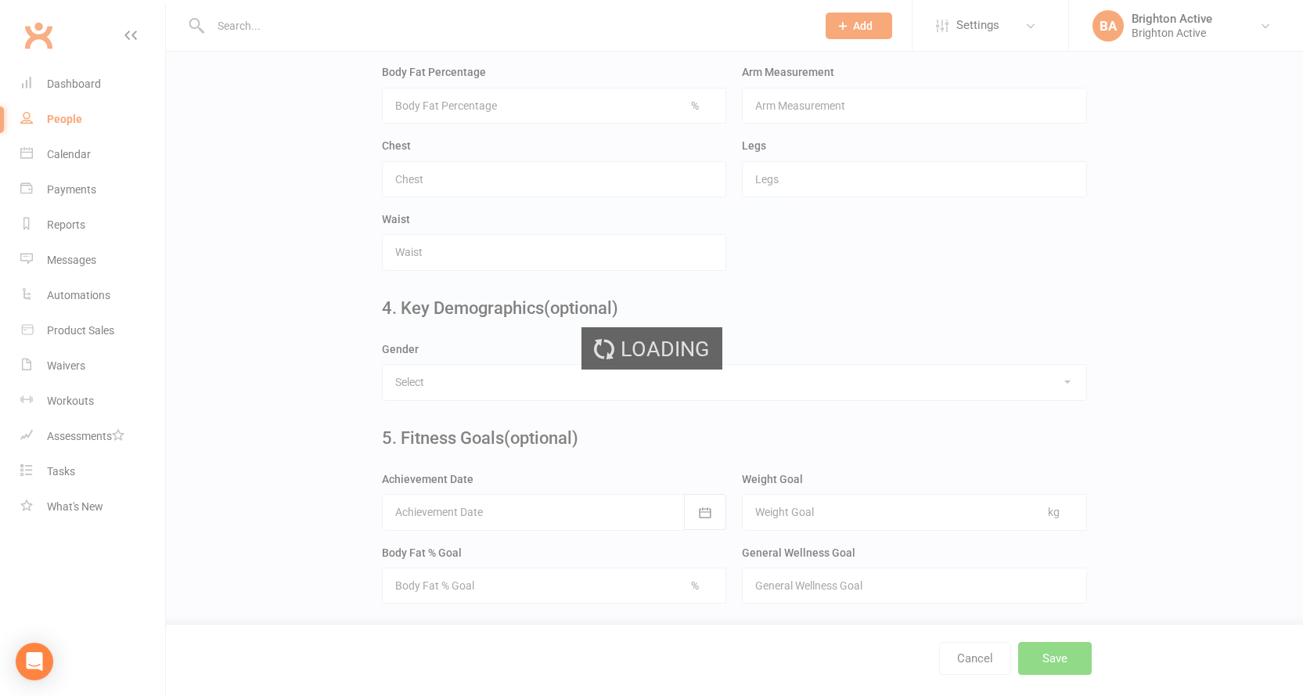
scroll to position [0, 0]
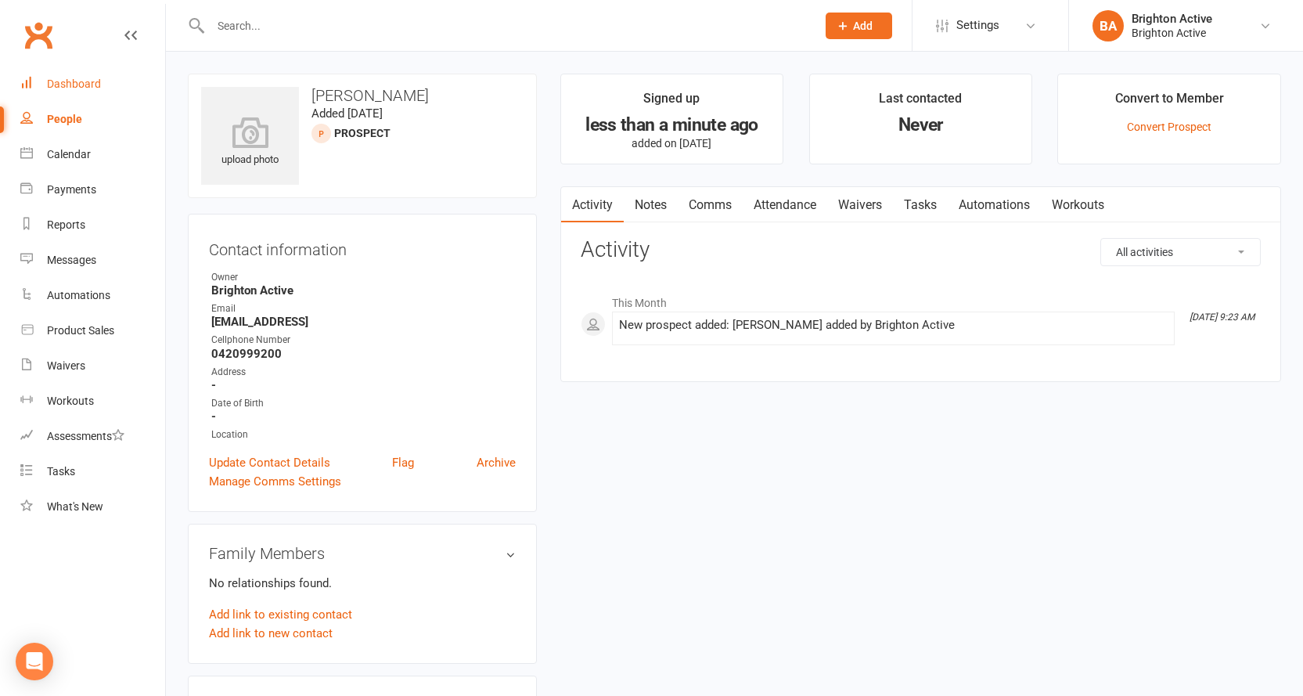
click at [67, 75] on link "Dashboard" at bounding box center [92, 84] width 145 height 35
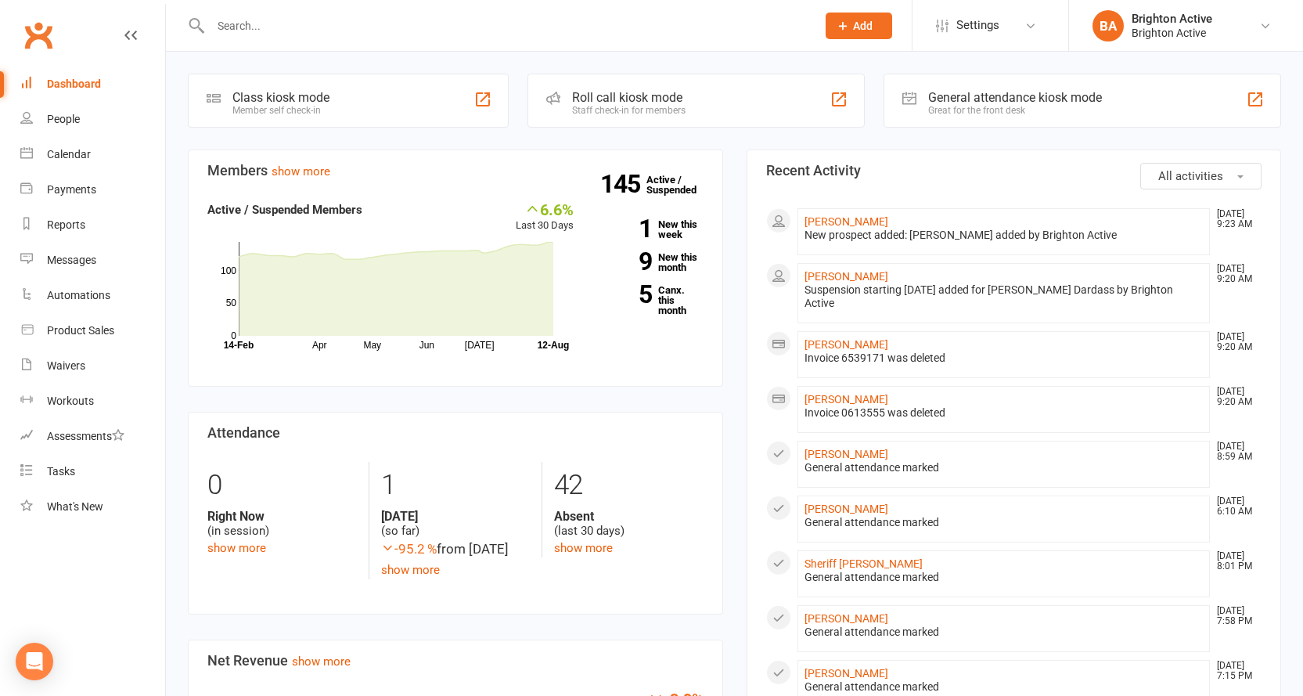
click at [1100, 92] on div "General attendance kiosk mode" at bounding box center [1015, 97] width 174 height 15
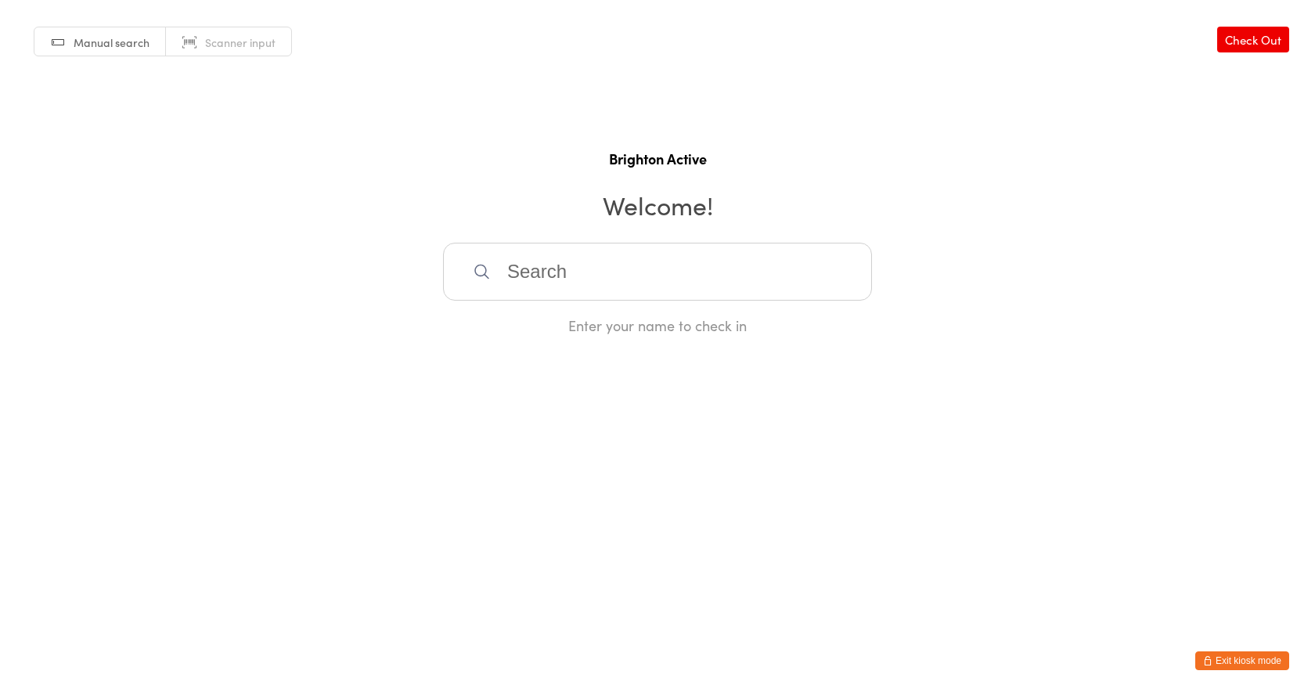
click at [211, 40] on span "Scanner input" at bounding box center [240, 42] width 70 height 16
type input "70313"
click at [1237, 665] on button "Exit kiosk mode" at bounding box center [1242, 660] width 94 height 19
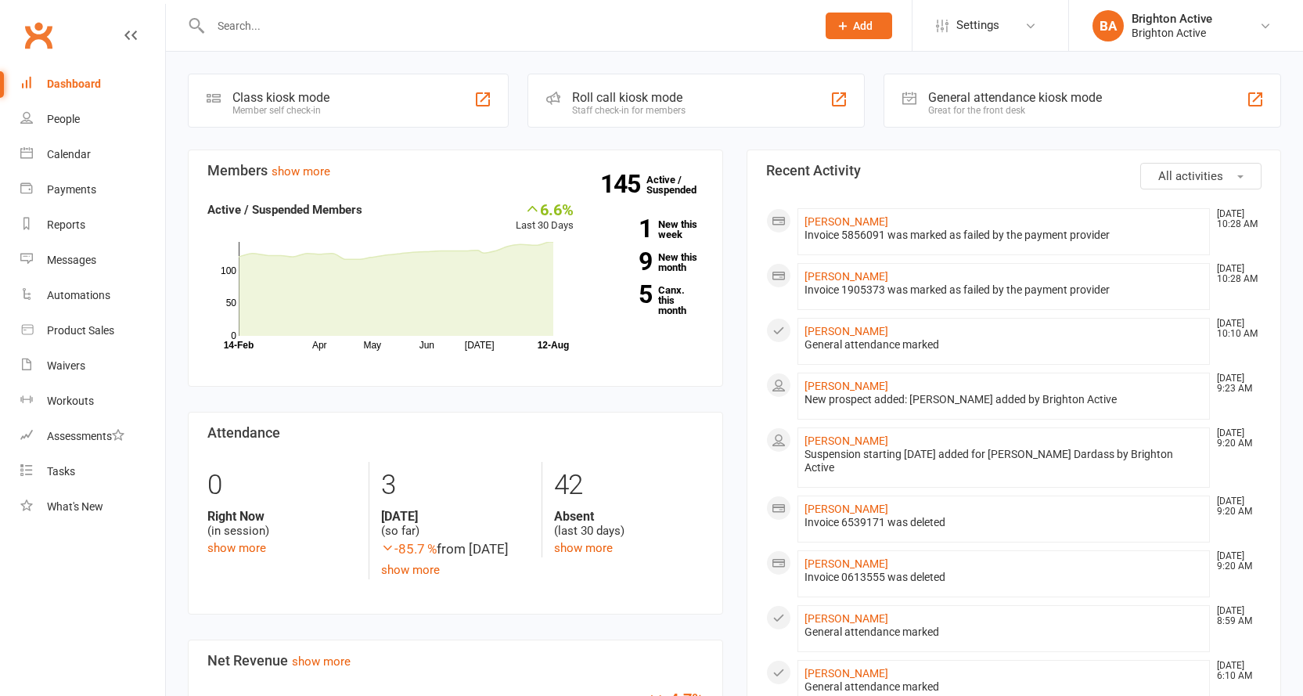
click at [300, 15] on div at bounding box center [497, 25] width 618 height 51
click at [352, 38] on div at bounding box center [497, 25] width 618 height 51
click at [236, 34] on input "text" at bounding box center [506, 26] width 600 height 22
click at [234, 30] on input "text" at bounding box center [506, 26] width 600 height 22
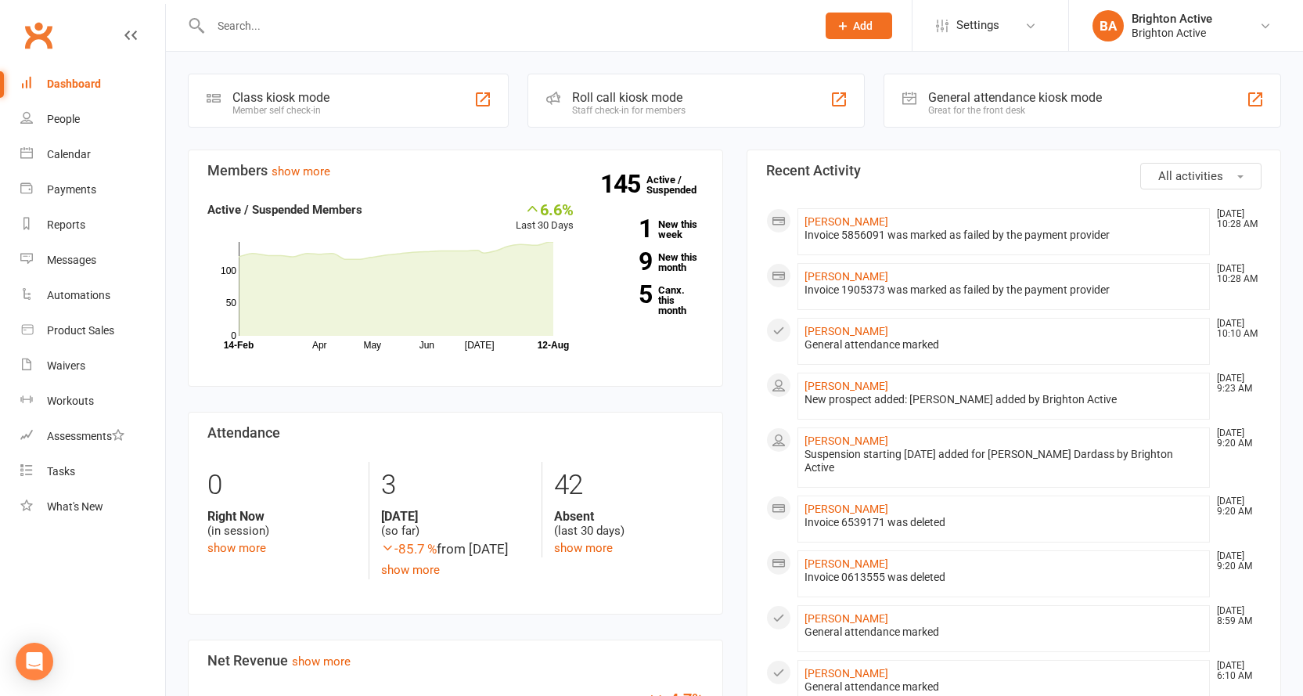
click at [234, 30] on input "text" at bounding box center [506, 26] width 600 height 22
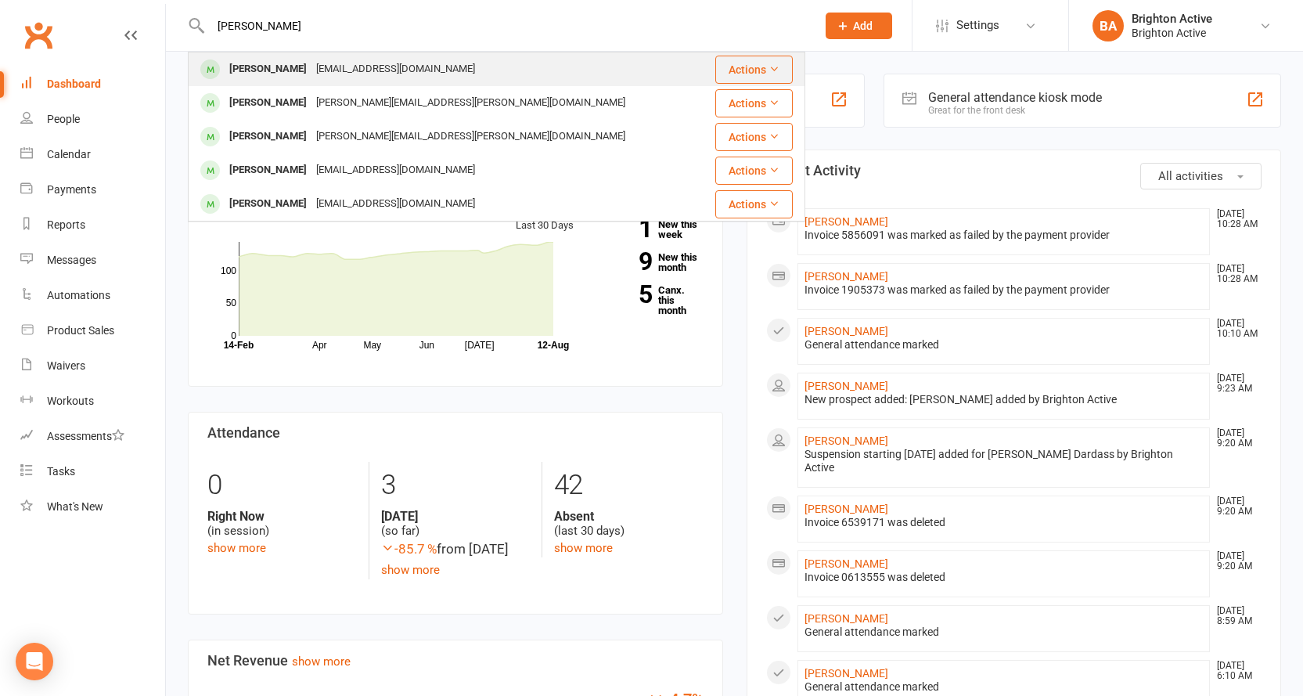
type input "[PERSON_NAME]"
click at [312, 73] on div "[PERSON_NAME]" at bounding box center [268, 69] width 87 height 23
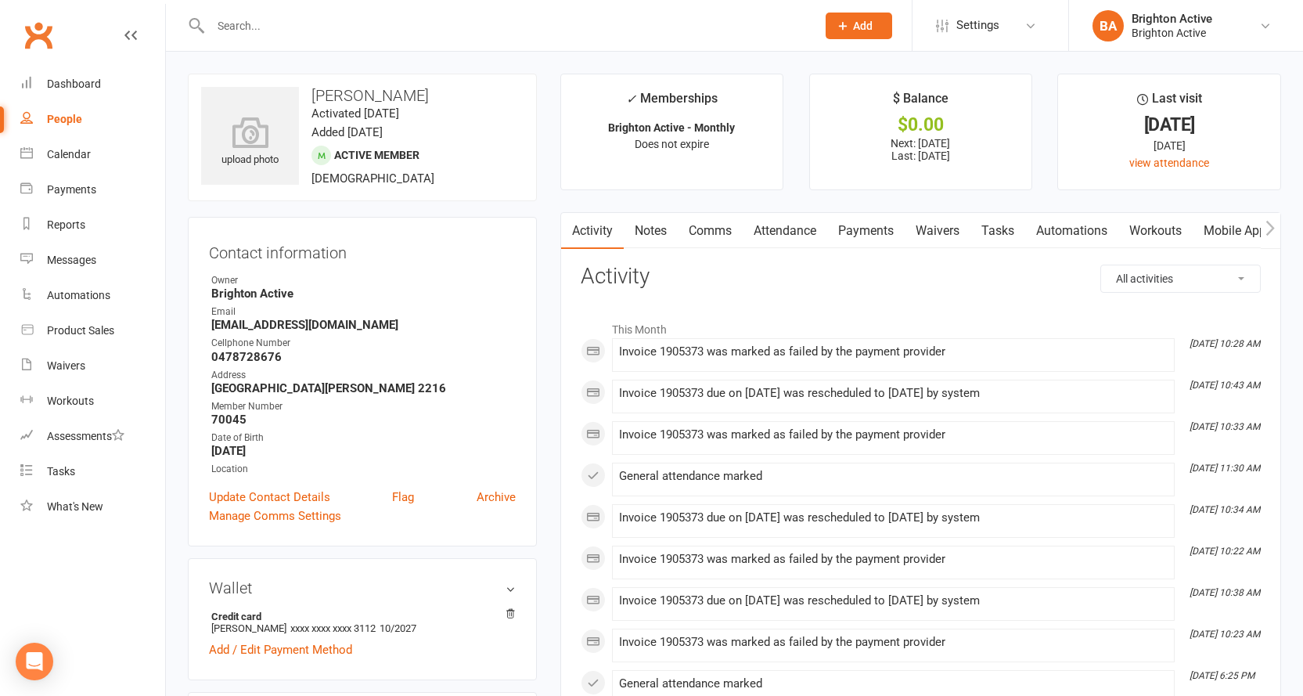
click at [863, 236] on link "Payments" at bounding box center [865, 231] width 77 height 36
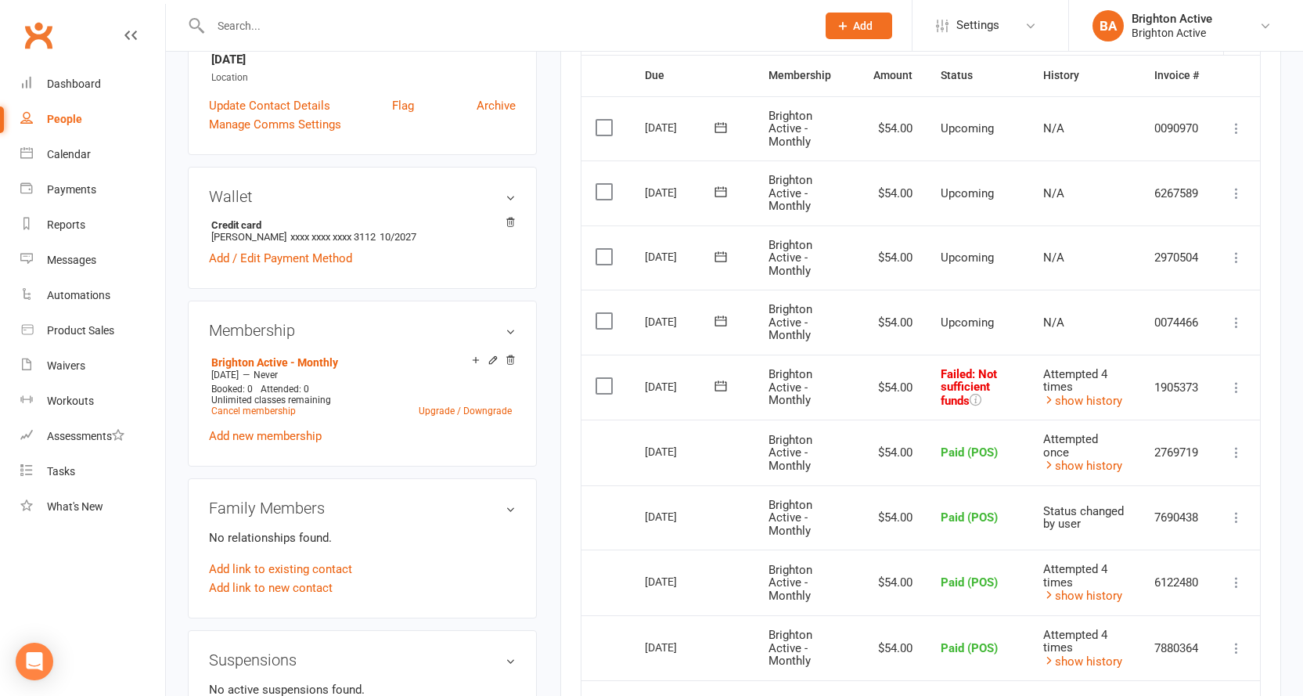
scroll to position [470, 0]
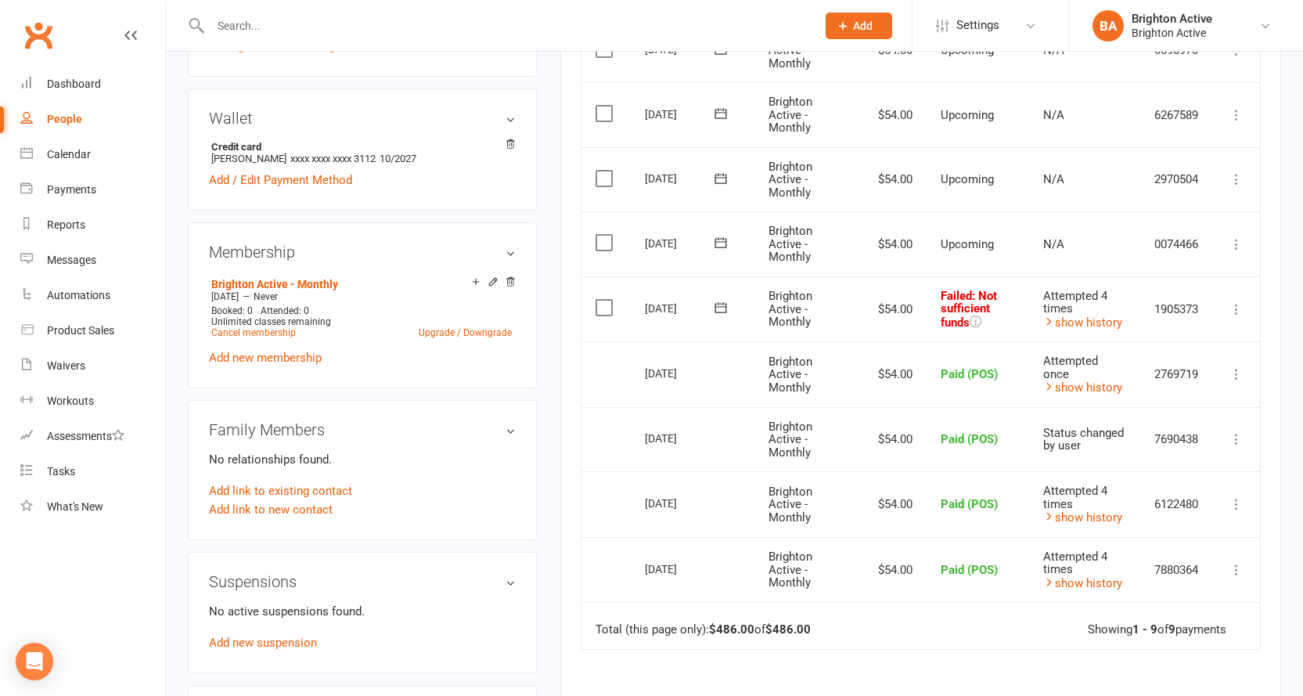
click at [1232, 312] on icon at bounding box center [1237, 309] width 16 height 16
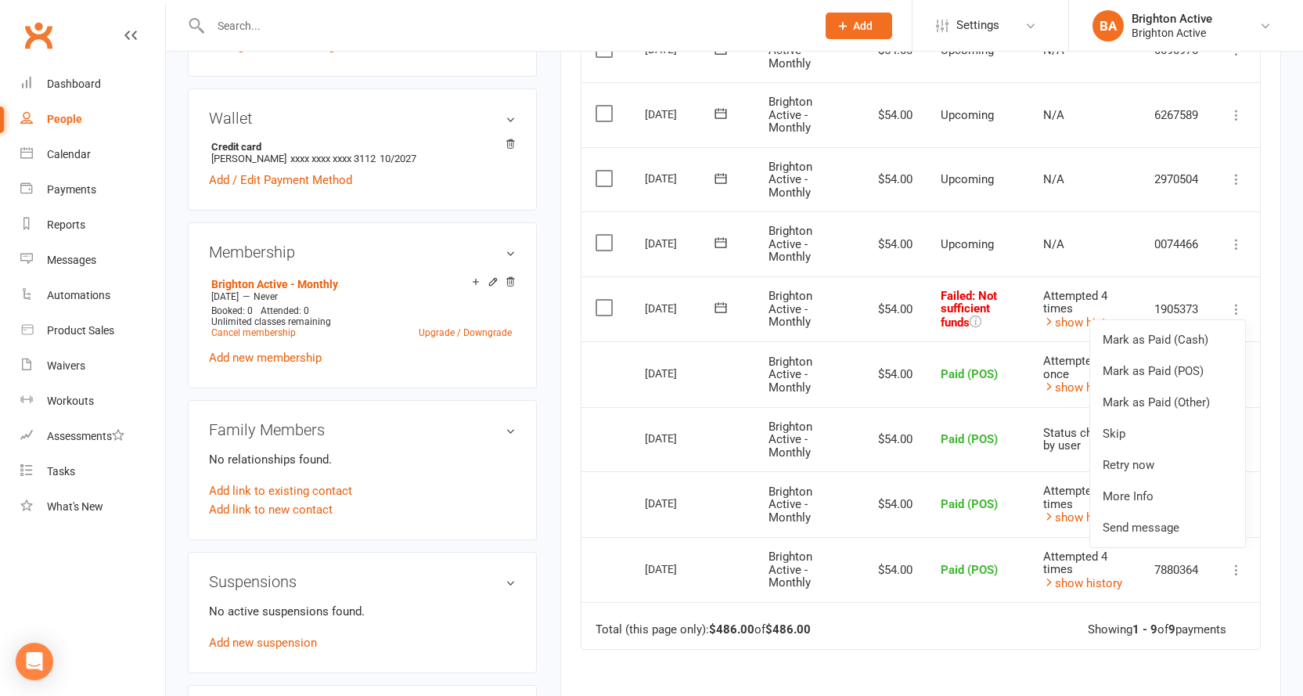
click at [1278, 422] on div "Activity Notes Comms Attendance Payments Waivers Tasks Automations Workouts Mob…" at bounding box center [920, 308] width 721 height 1133
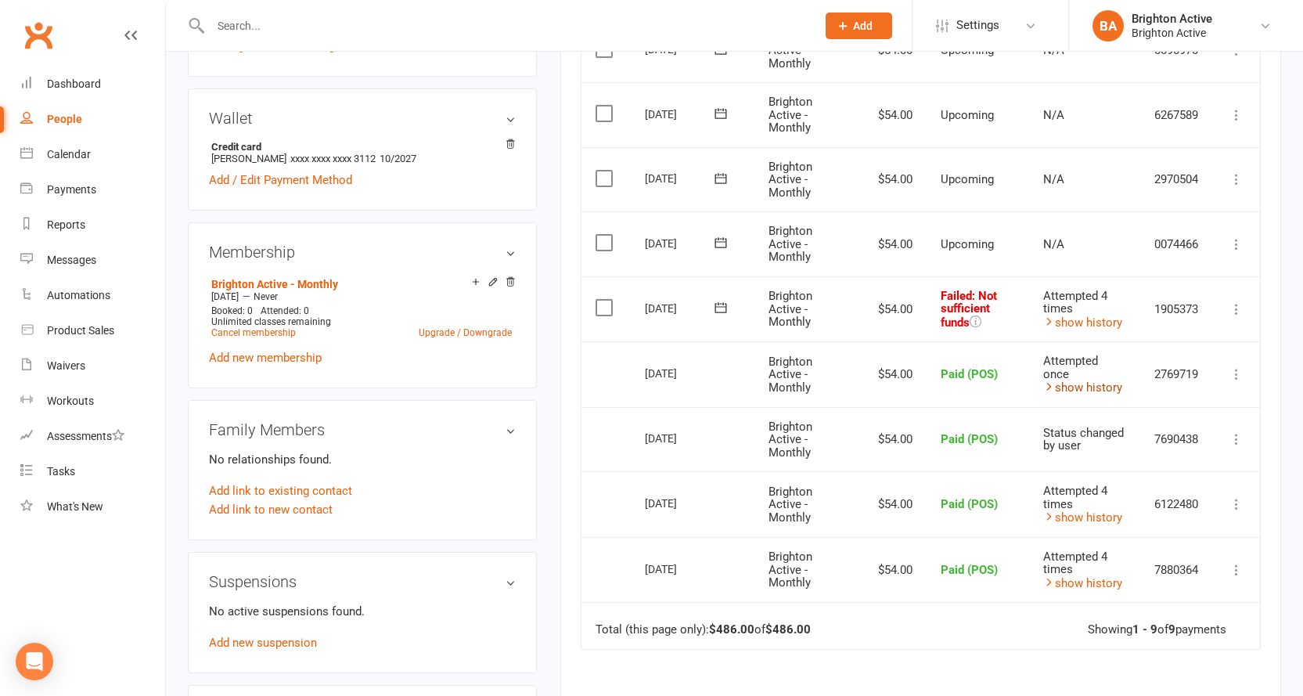
click at [1080, 382] on link "show history" at bounding box center [1082, 387] width 79 height 14
